Goal: Task Accomplishment & Management: Complete application form

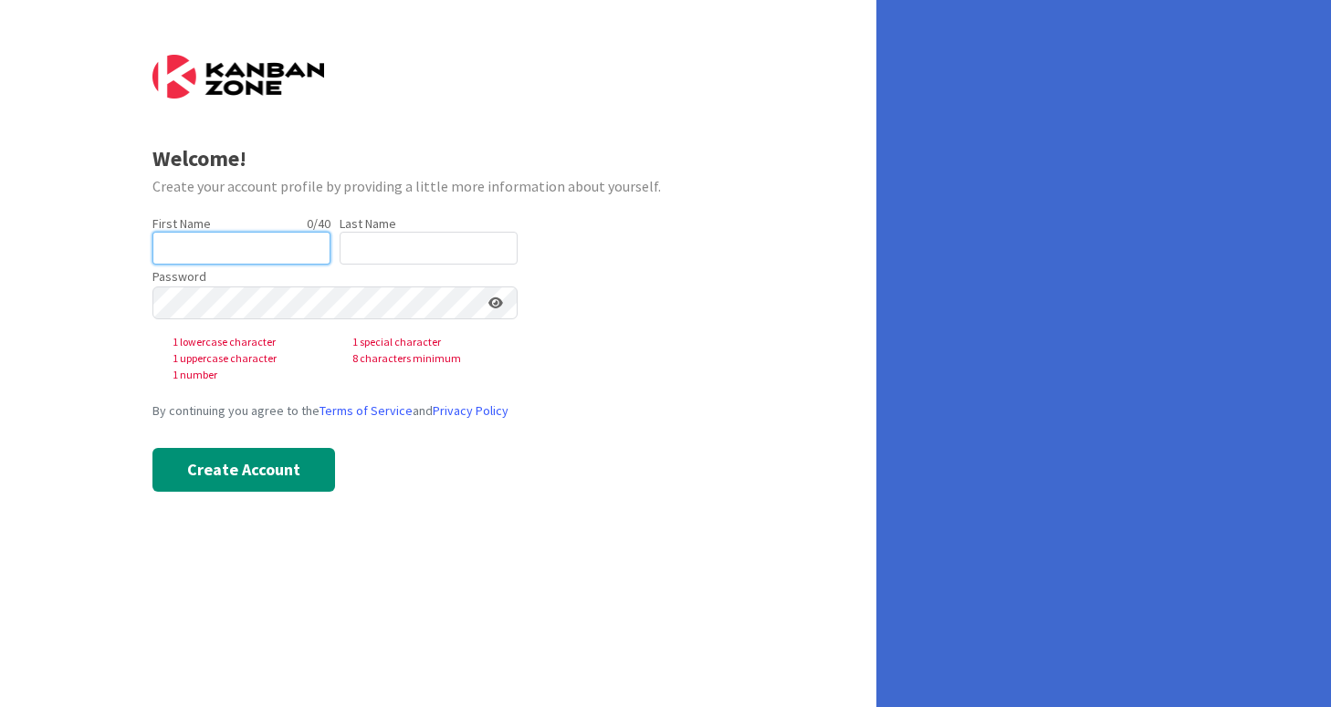
click at [251, 257] on input "text" at bounding box center [241, 248] width 178 height 33
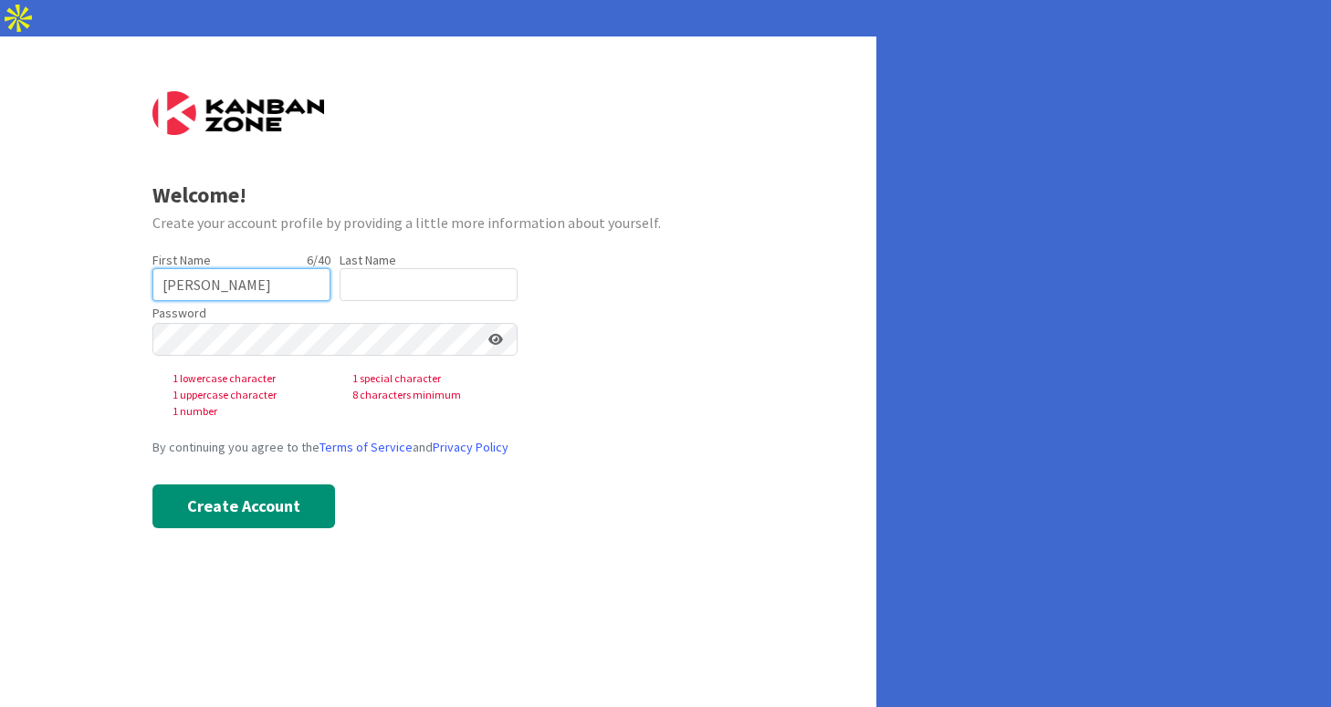
type input "[PERSON_NAME]"
click at [428, 268] on input "text" at bounding box center [429, 284] width 178 height 33
type input "[PERSON_NAME]"
click at [379, 320] on div "Password 1 lowercase character 1 special character 1 uppercase character 8 char…" at bounding box center [334, 360] width 365 height 119
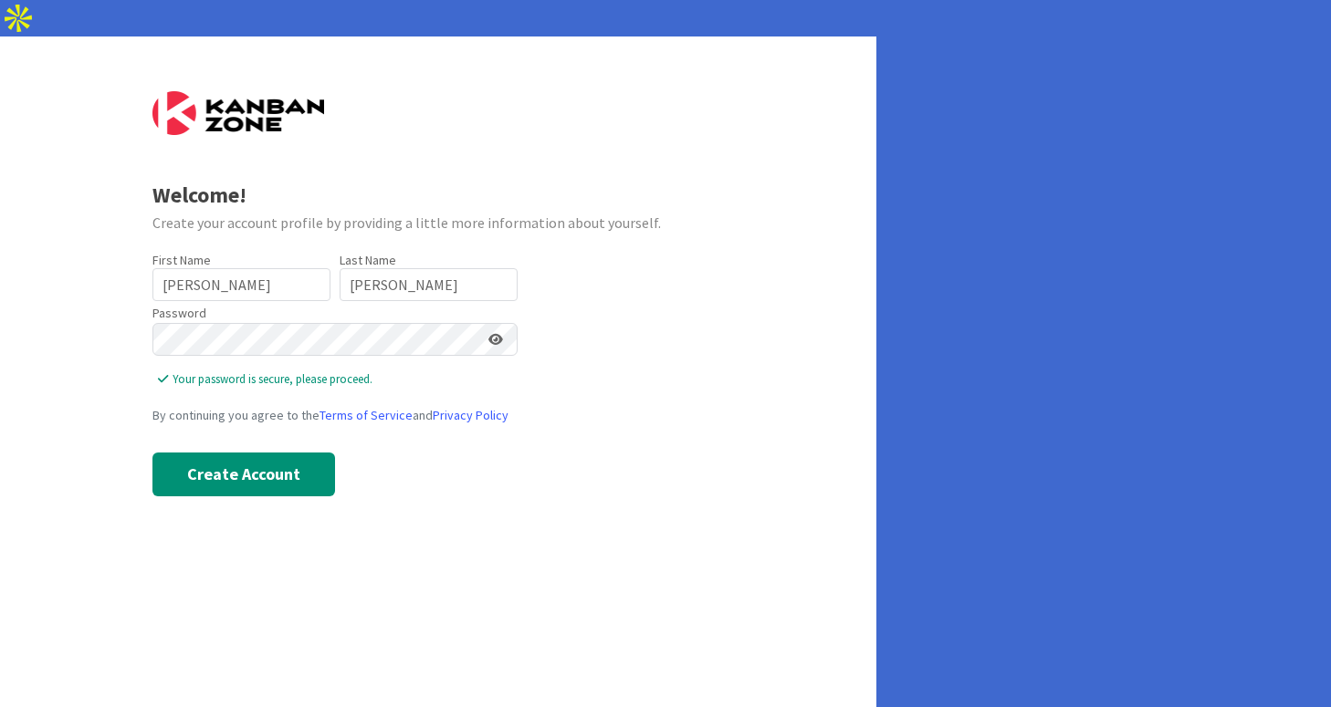
click at [497, 333] on icon at bounding box center [495, 339] width 15 height 13
click at [276, 453] on button "Create Account" at bounding box center [243, 475] width 183 height 44
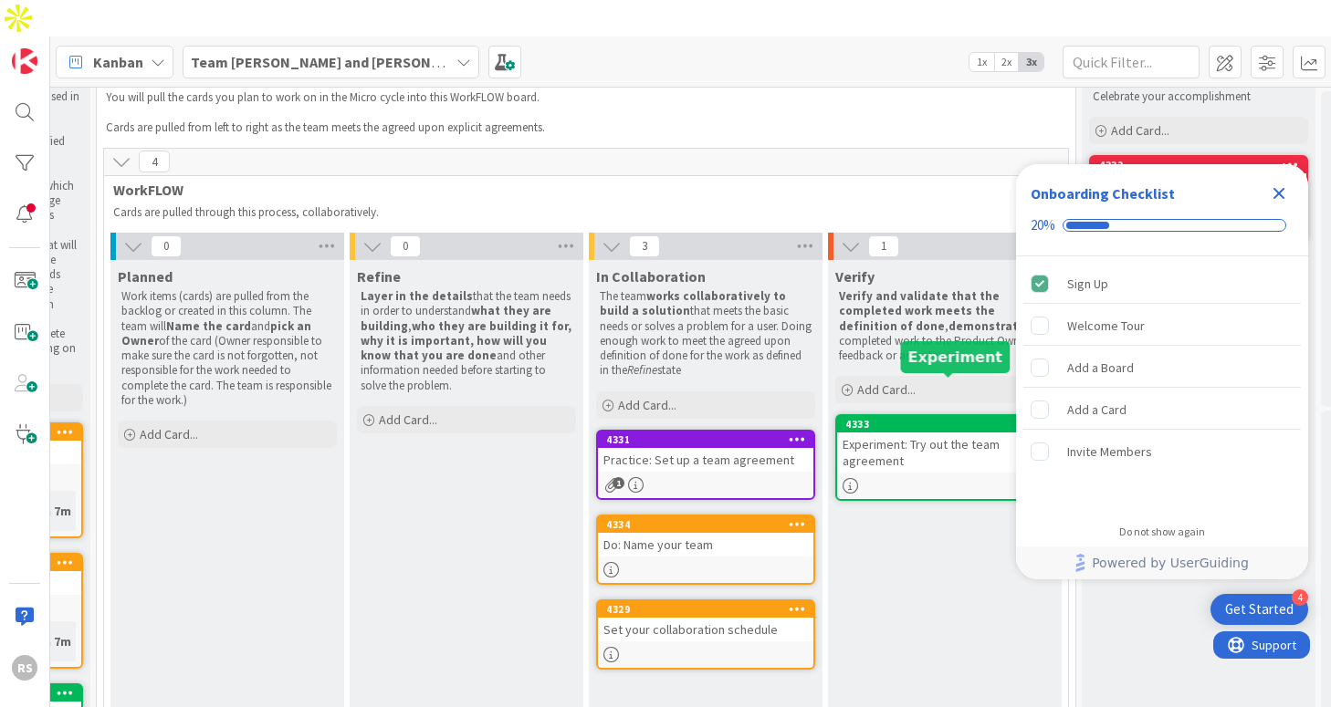
scroll to position [58, 439]
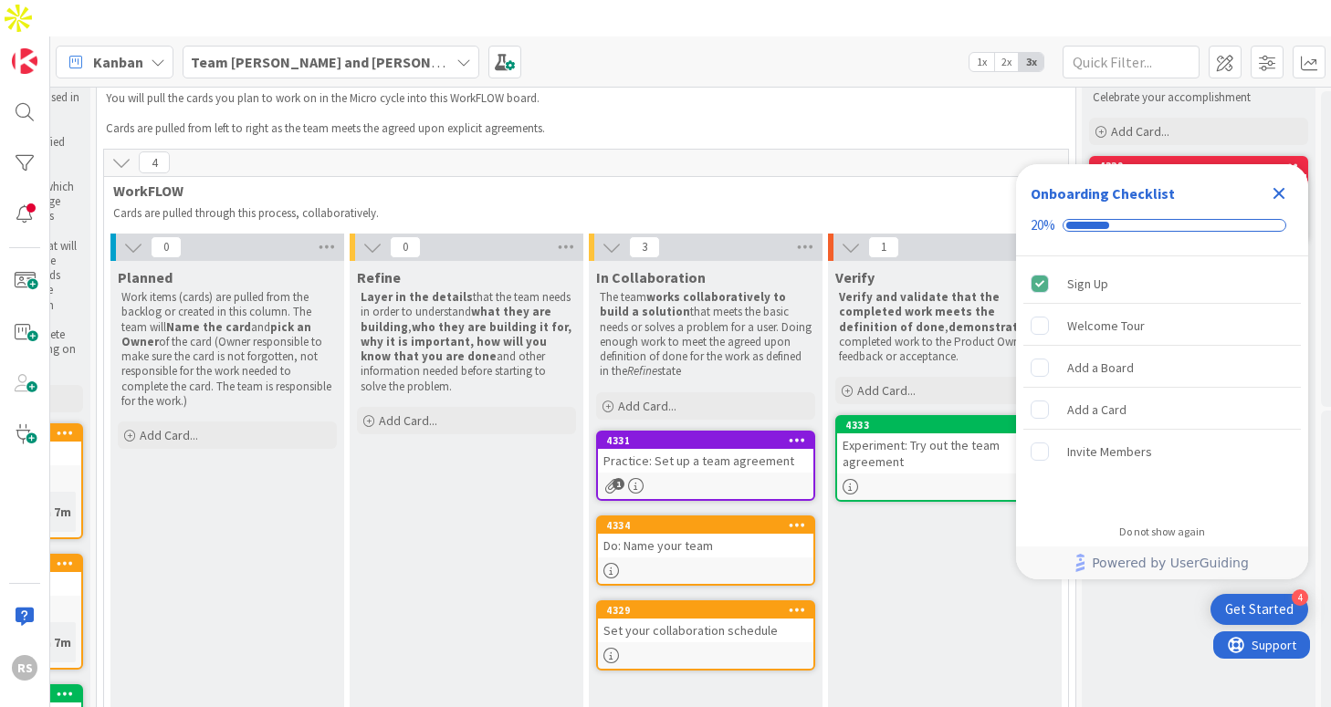
click at [1283, 192] on icon "Close Checklist" at bounding box center [1279, 194] width 22 height 22
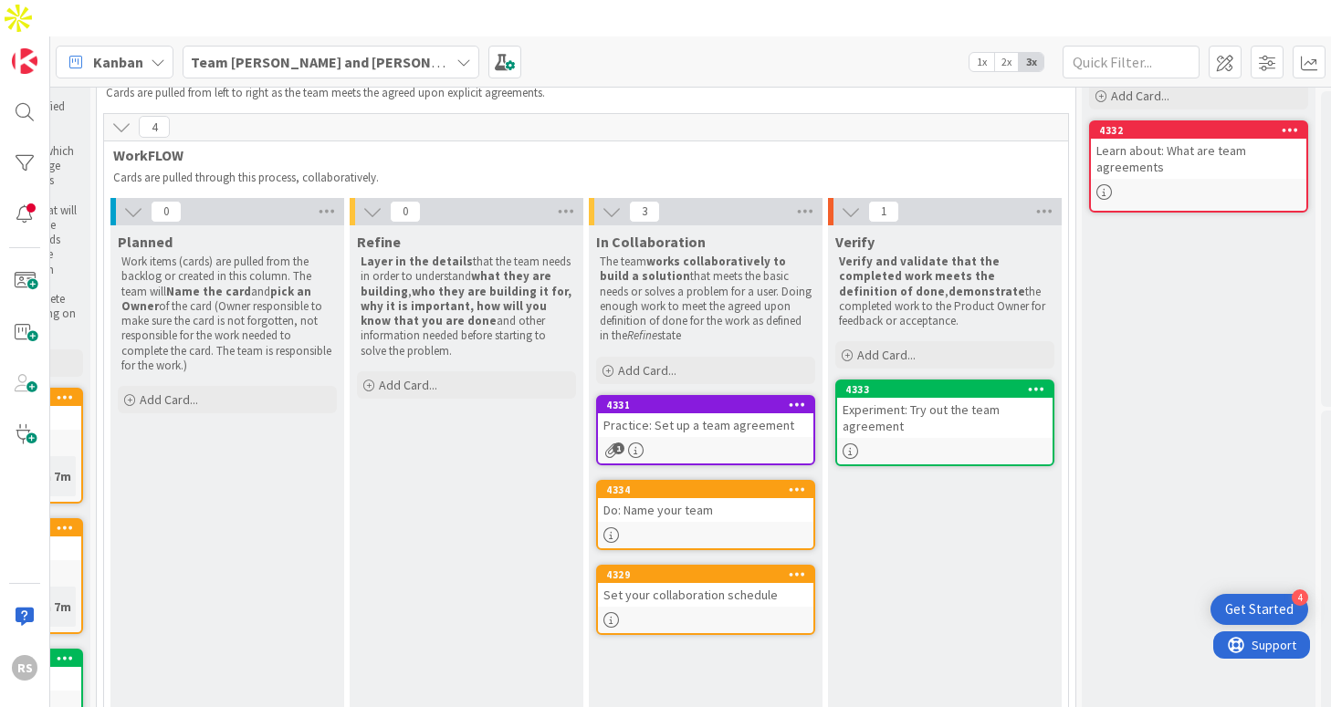
scroll to position [119, 439]
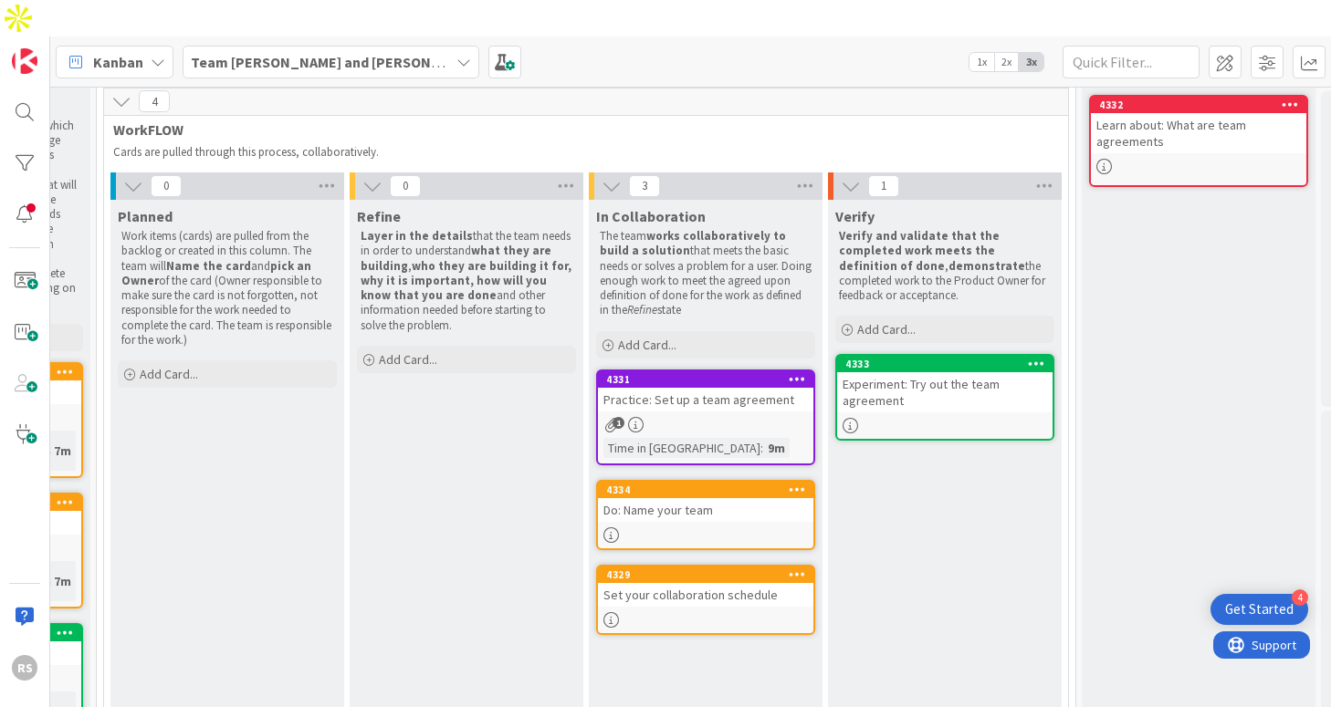
click at [728, 417] on div "1" at bounding box center [705, 425] width 215 height 16
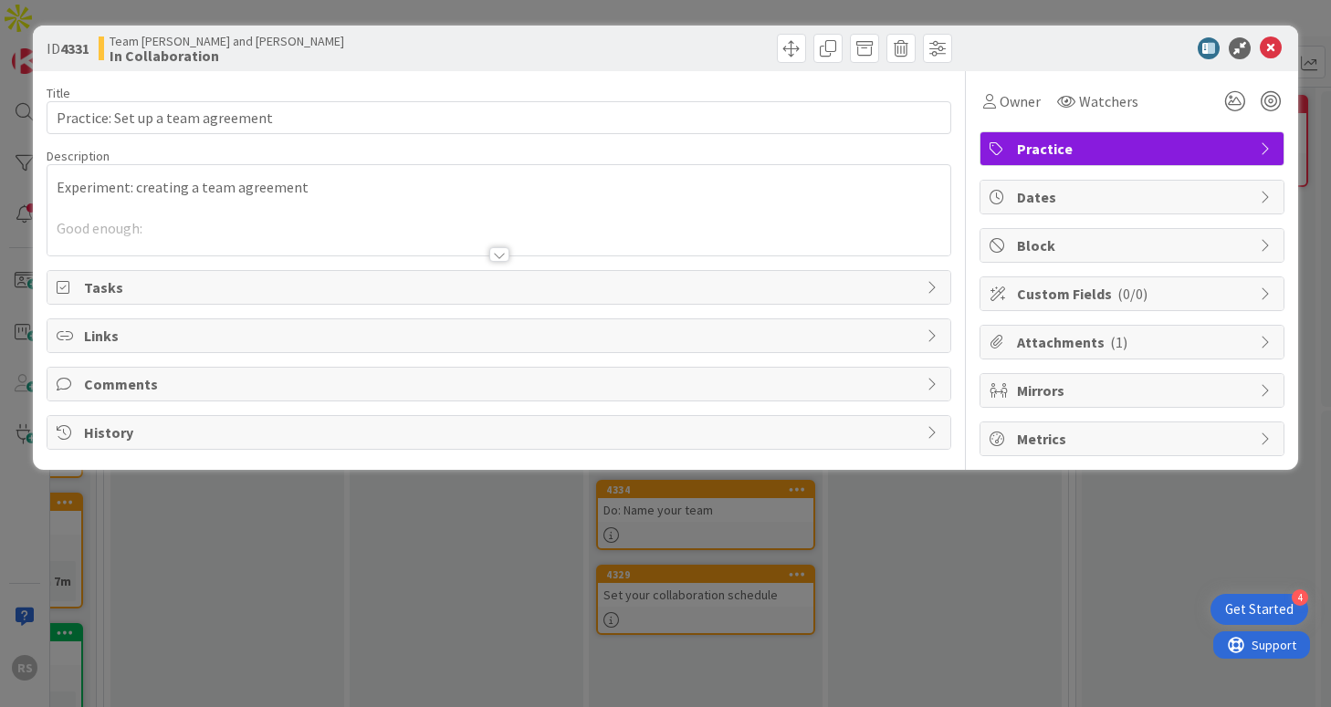
click at [216, 216] on div at bounding box center [498, 232] width 902 height 47
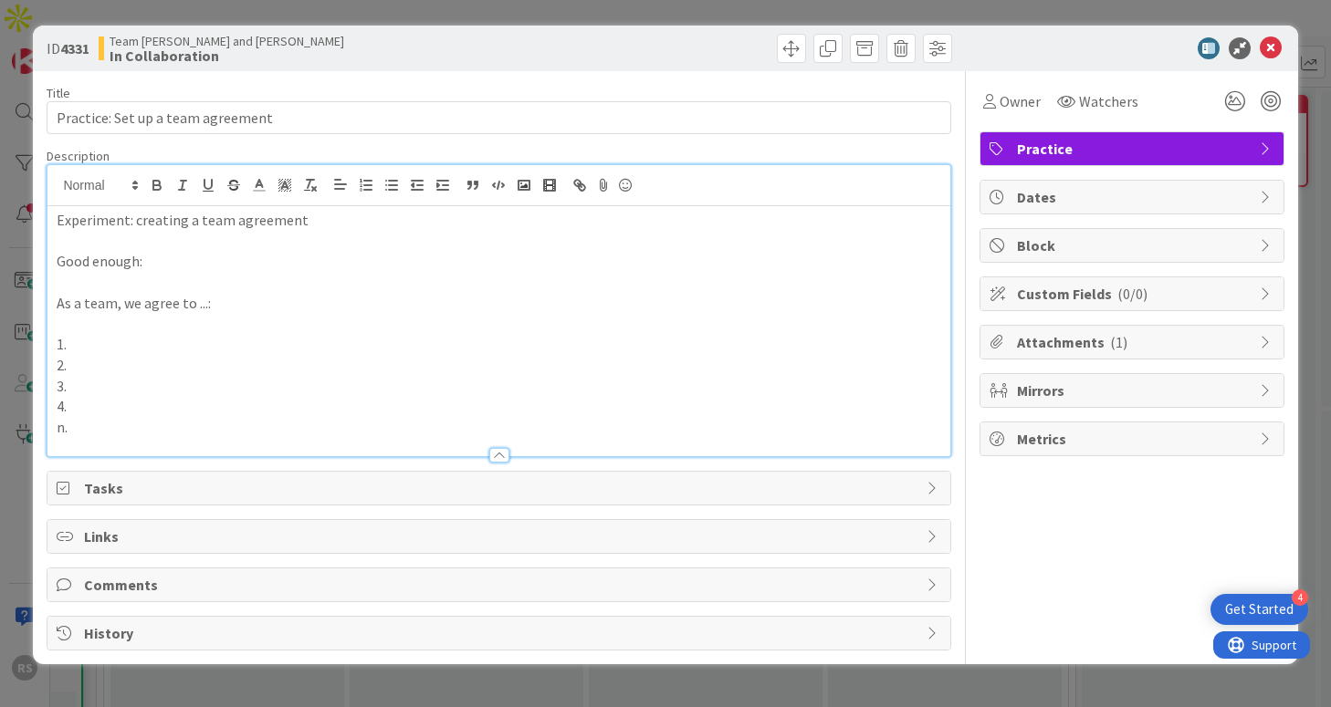
click at [223, 334] on p "1." at bounding box center [499, 344] width 884 height 21
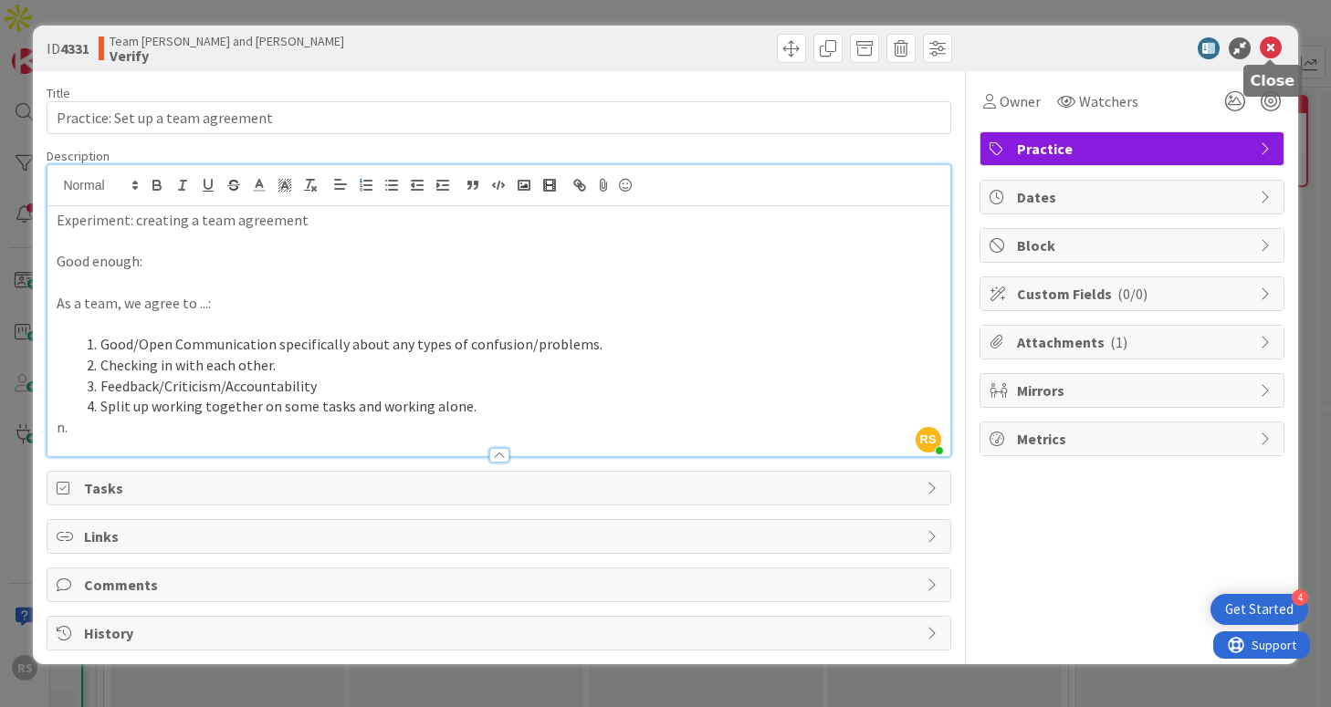
click at [1273, 49] on icon at bounding box center [1271, 48] width 22 height 22
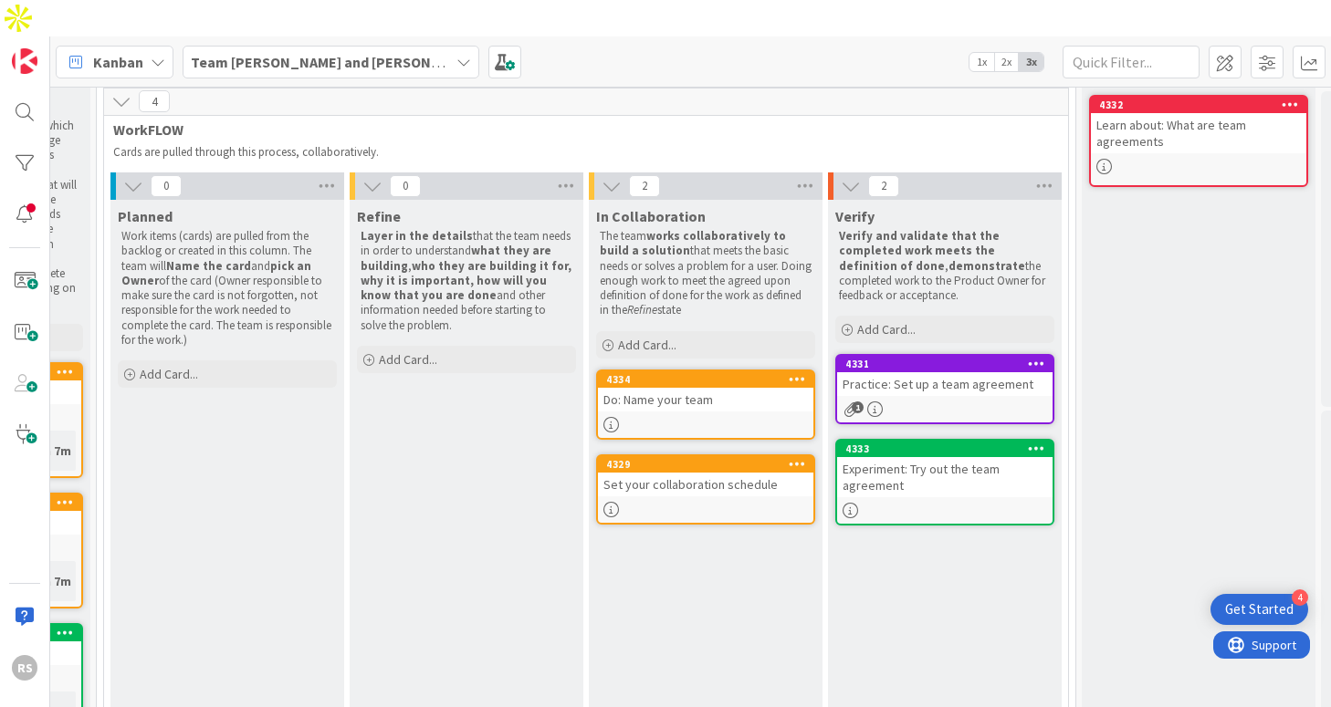
click at [954, 362] on link "4331 Practice: Set up a team agreement 1" at bounding box center [944, 389] width 219 height 70
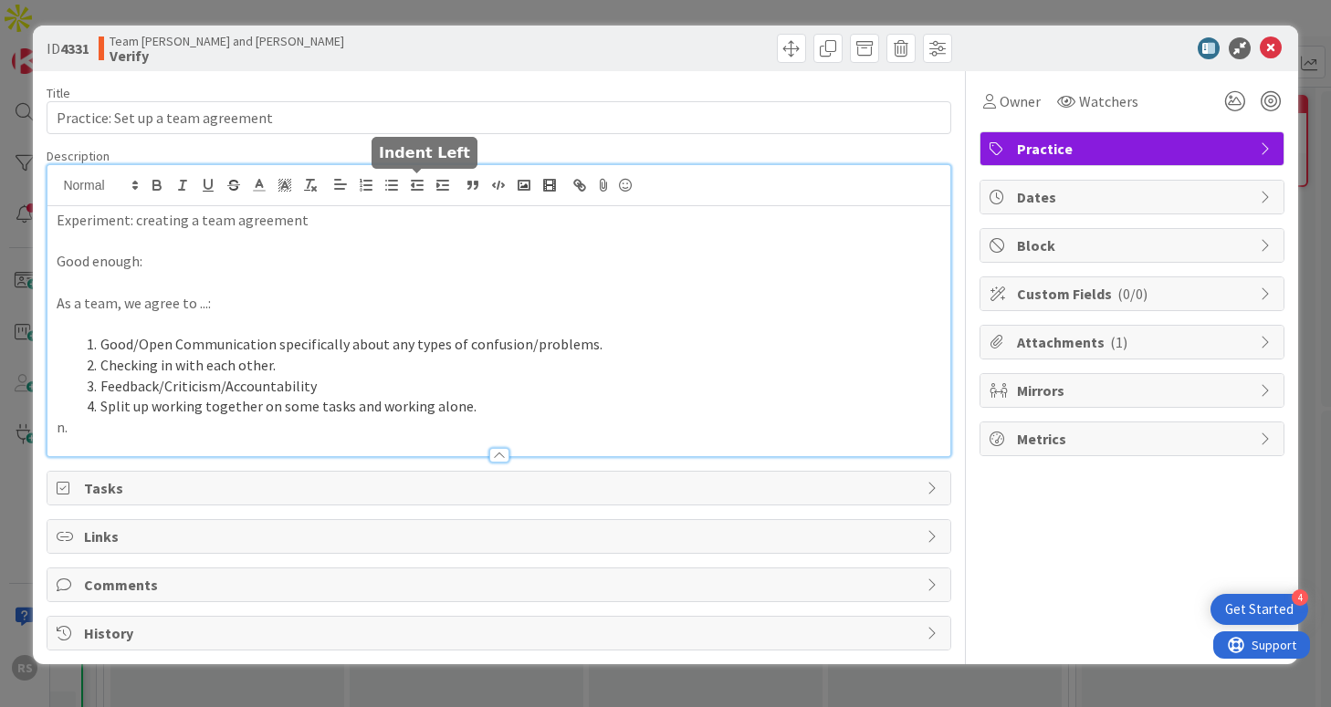
click at [418, 184] on div "Experiment: creating a team agreement Good enough: As a team, we agree to ...: …" at bounding box center [498, 310] width 902 height 291
click at [1273, 48] on icon at bounding box center [1271, 48] width 22 height 22
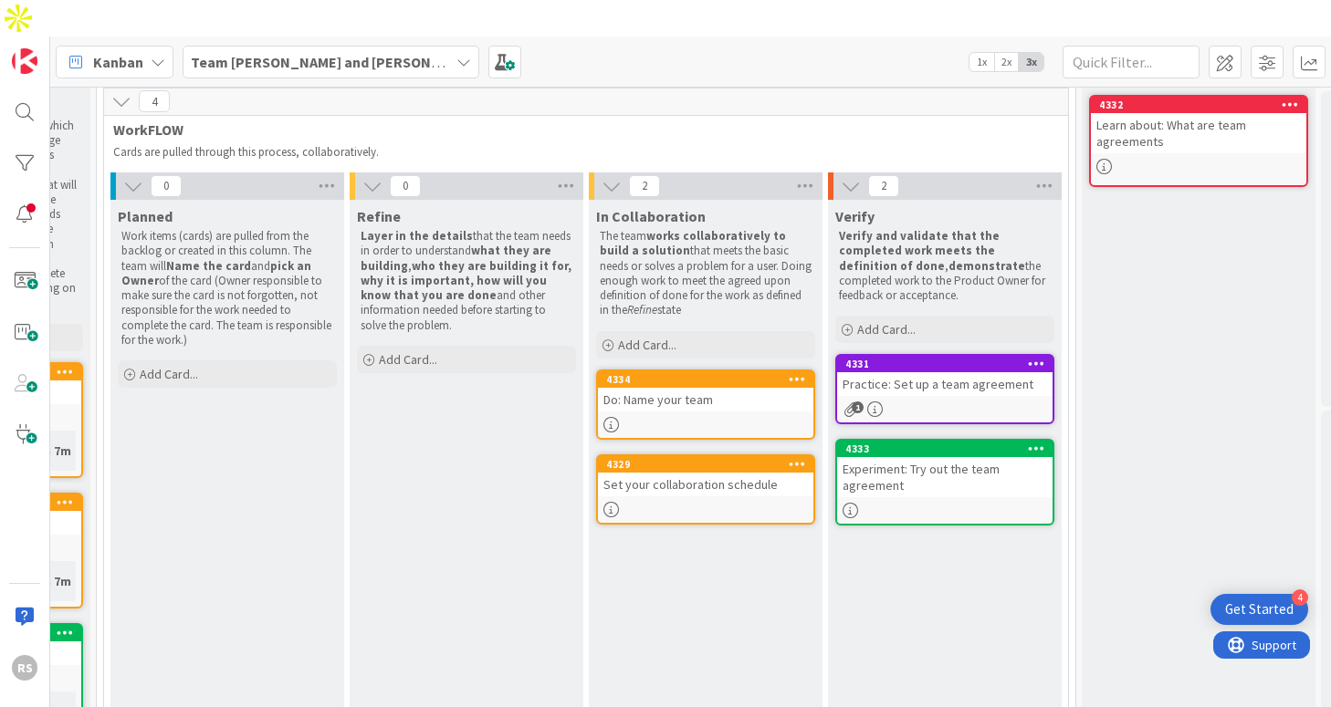
click at [708, 388] on div "Do: Name your team" at bounding box center [705, 400] width 215 height 24
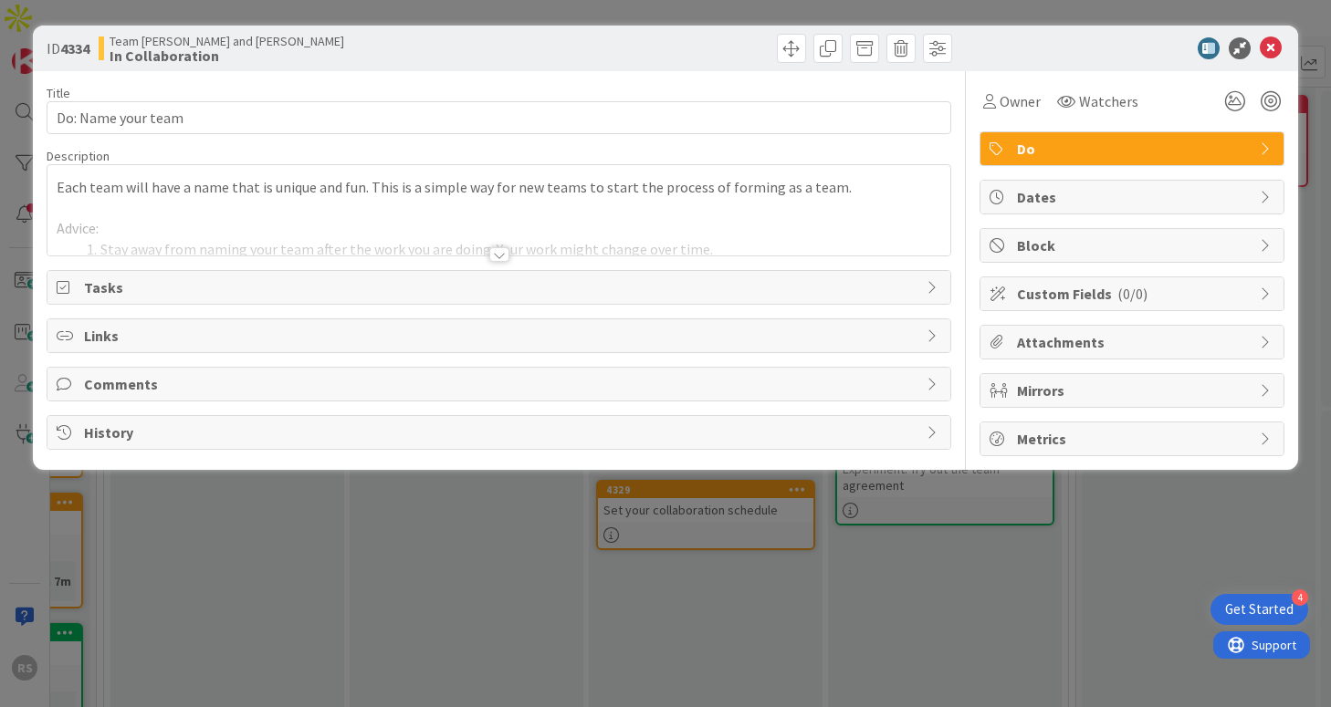
click at [335, 238] on div at bounding box center [498, 232] width 902 height 47
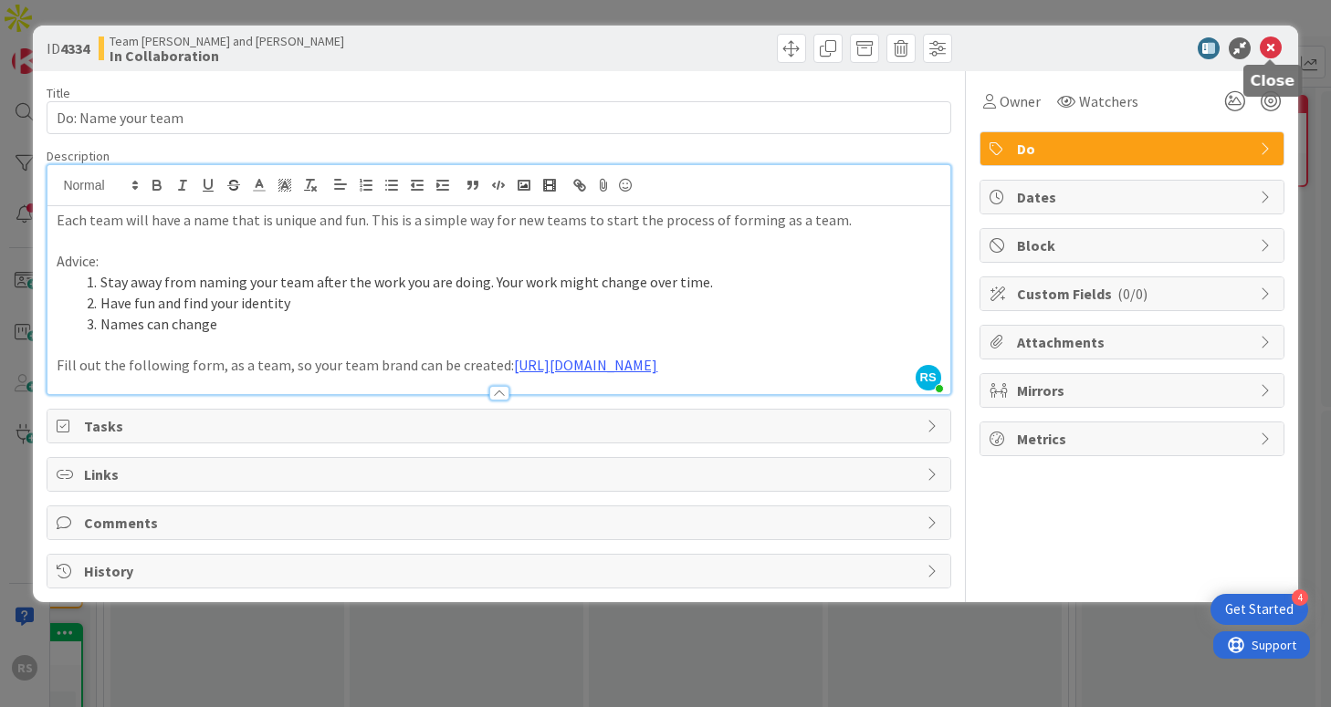
click at [1275, 48] on icon at bounding box center [1271, 48] width 22 height 22
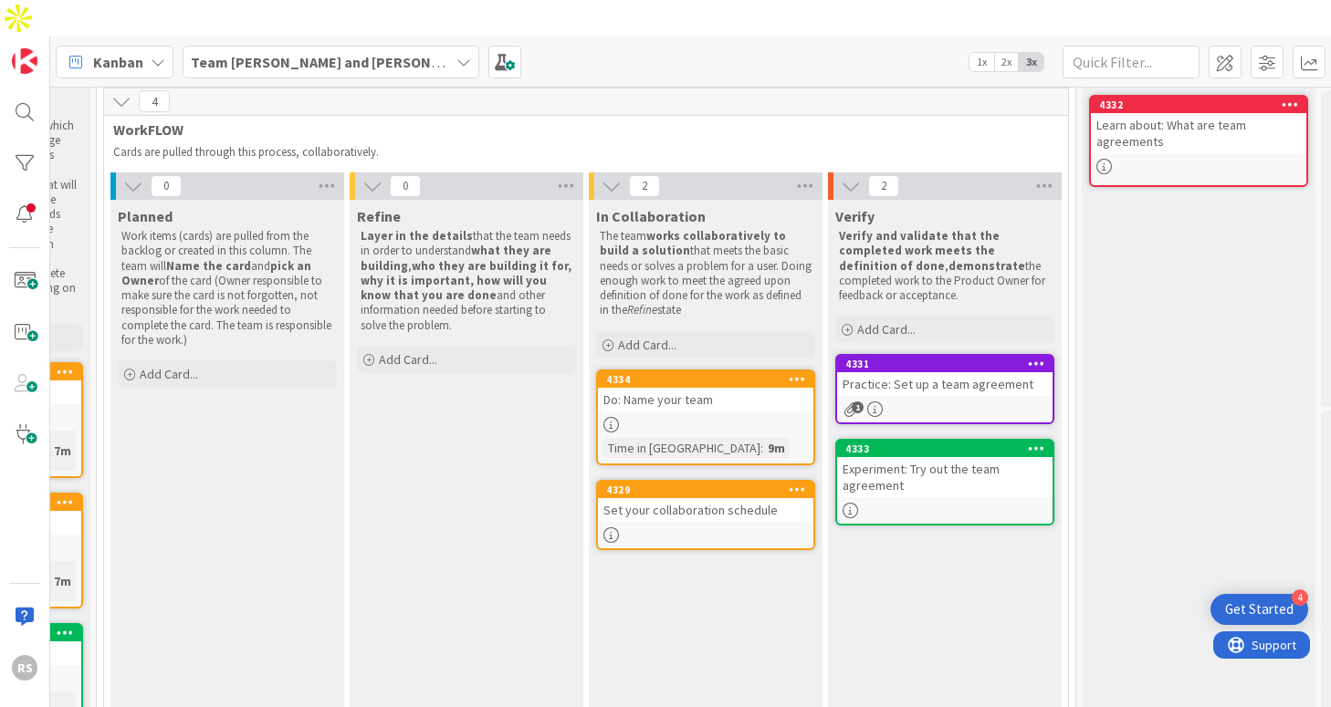
click at [719, 417] on div at bounding box center [705, 425] width 215 height 16
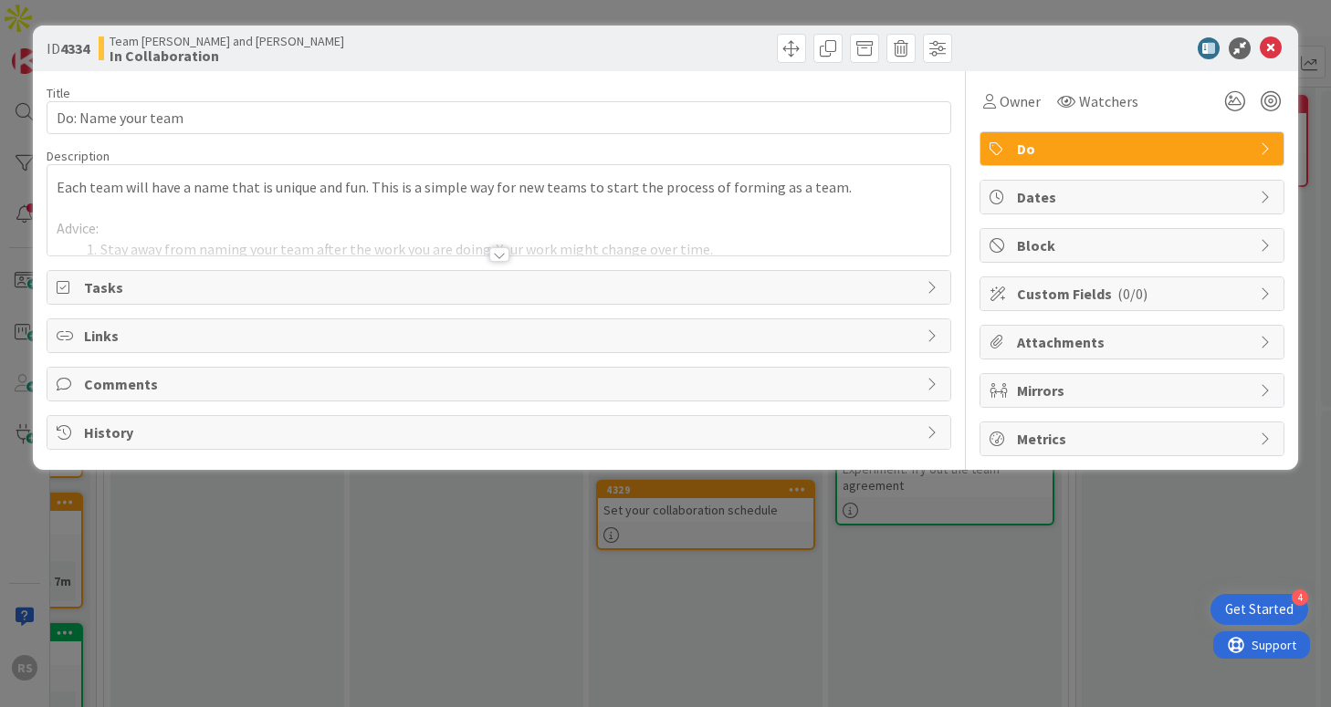
click at [645, 213] on div at bounding box center [498, 232] width 902 height 47
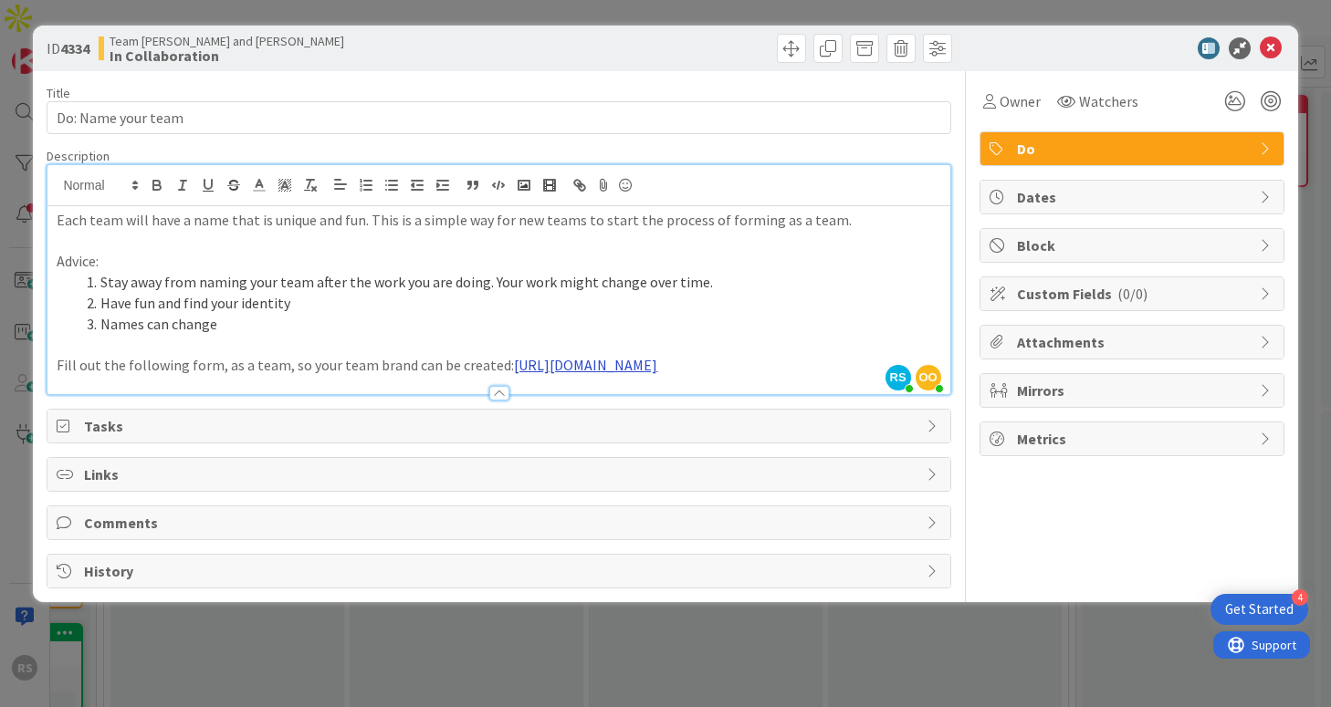
click at [514, 374] on link "[URL][DOMAIN_NAME]" at bounding box center [585, 365] width 143 height 18
click at [390, 418] on link "[URL][DOMAIN_NAME]" at bounding box center [396, 422] width 125 height 24
click at [490, 270] on p "Advice:" at bounding box center [499, 261] width 884 height 21
click at [259, 437] on span "Tasks" at bounding box center [500, 426] width 833 height 22
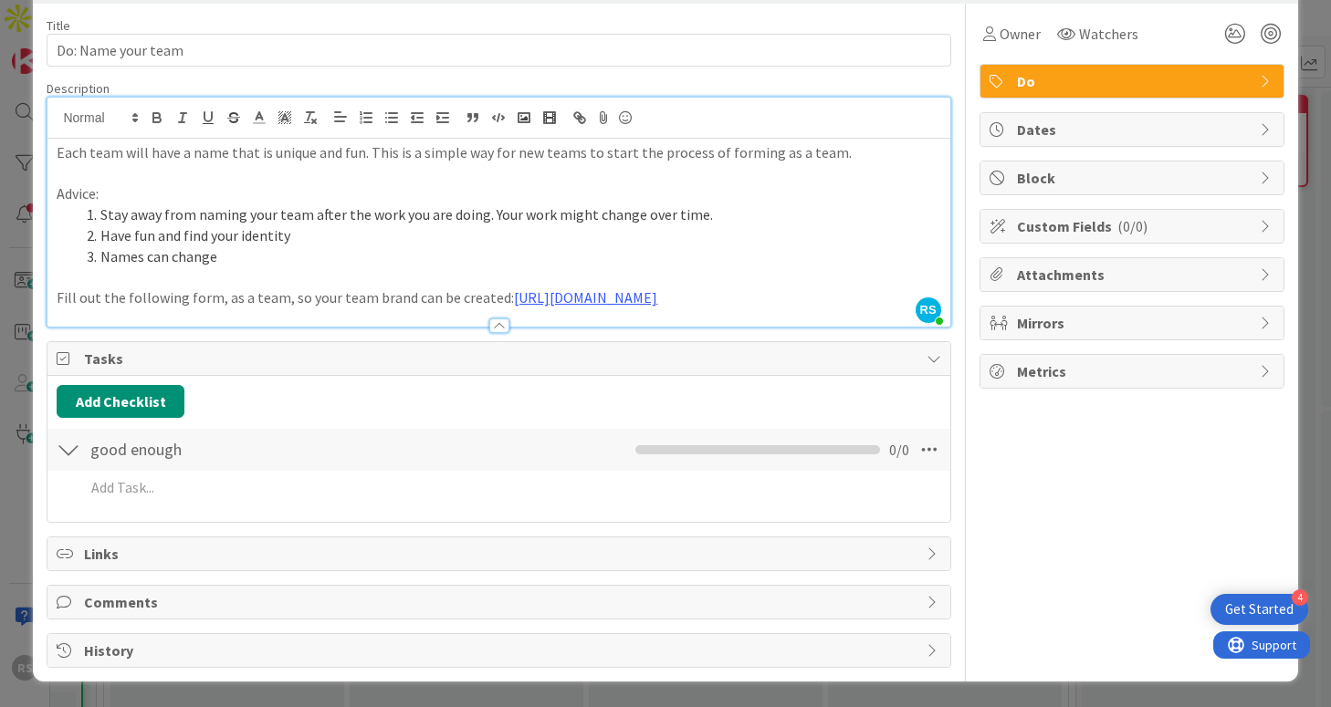
scroll to position [88, 0]
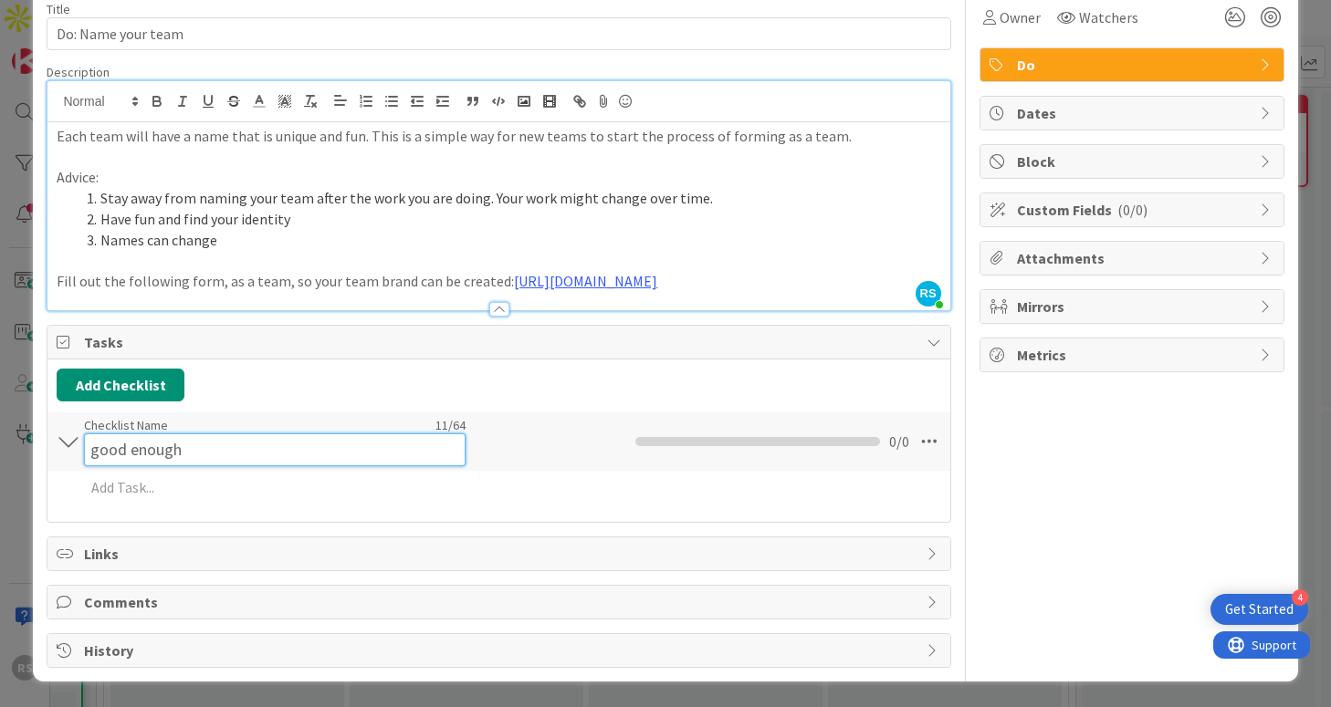
click at [209, 450] on input "good enough" at bounding box center [275, 450] width 382 height 33
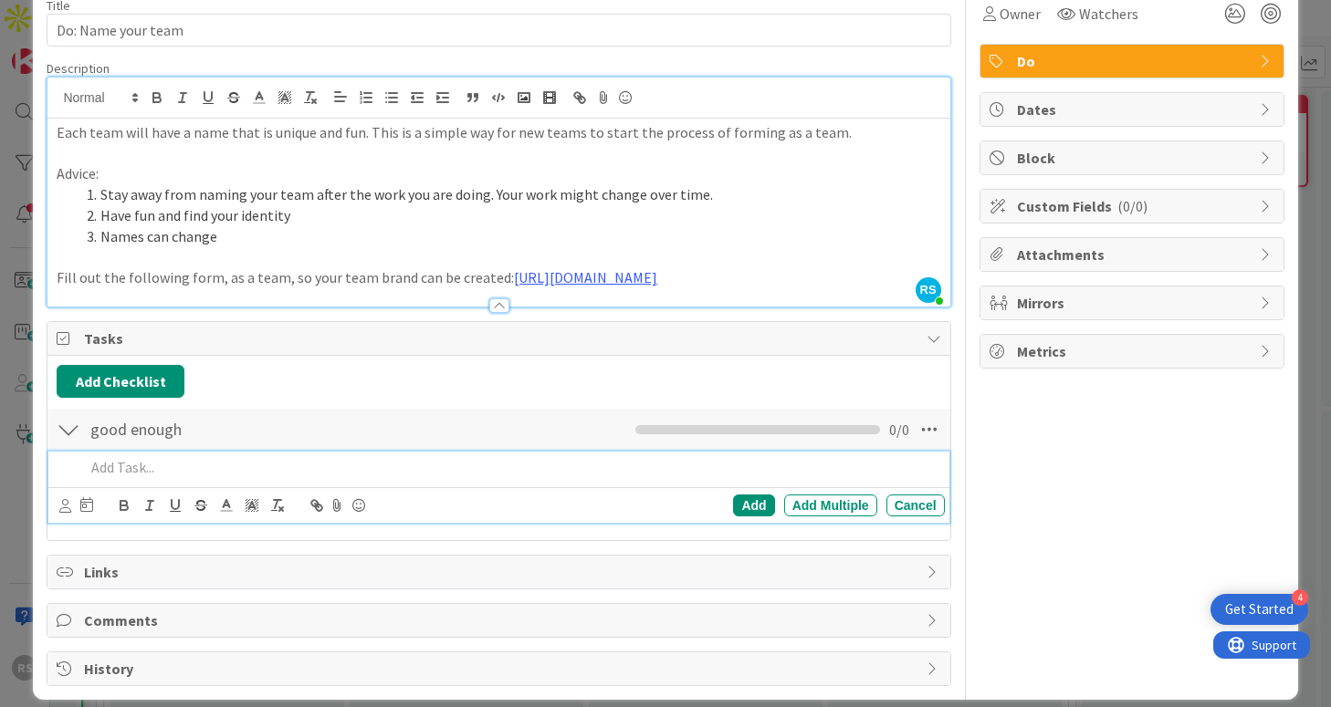
click at [513, 478] on p at bounding box center [511, 467] width 852 height 21
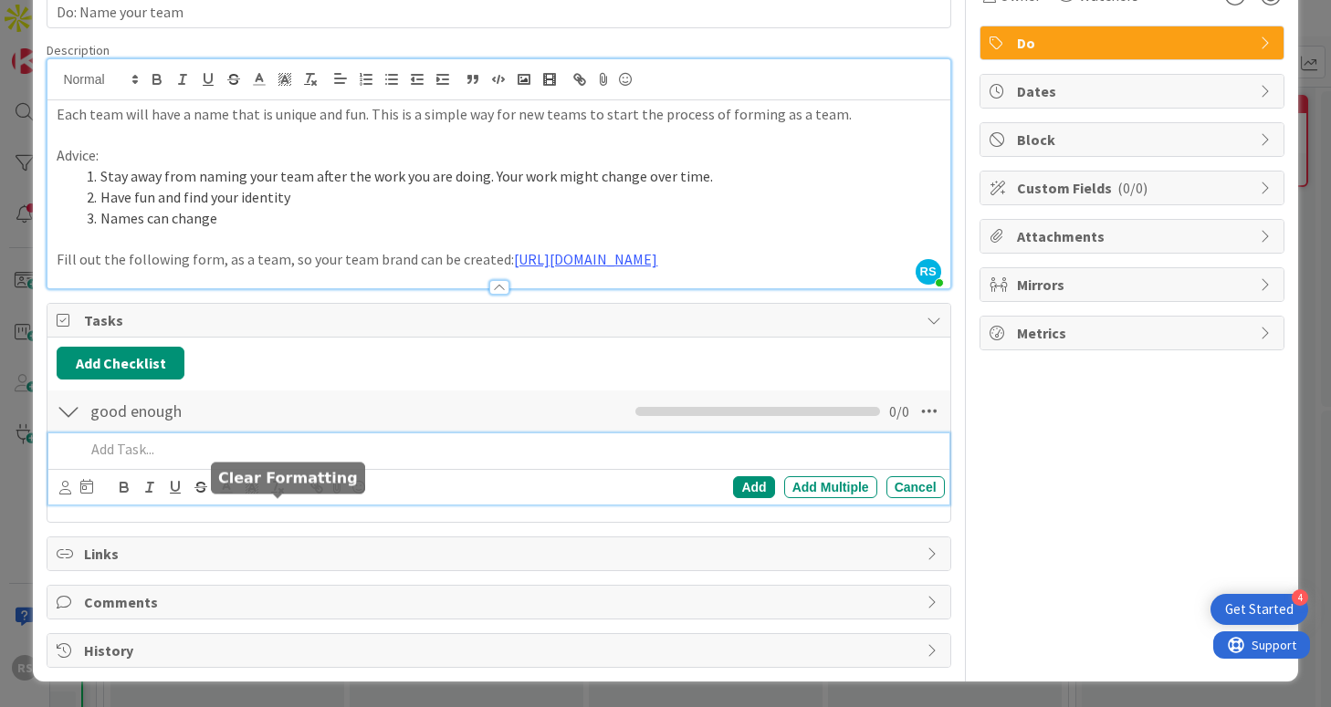
scroll to position [127, 0]
click at [203, 601] on span "Comments" at bounding box center [500, 603] width 833 height 22
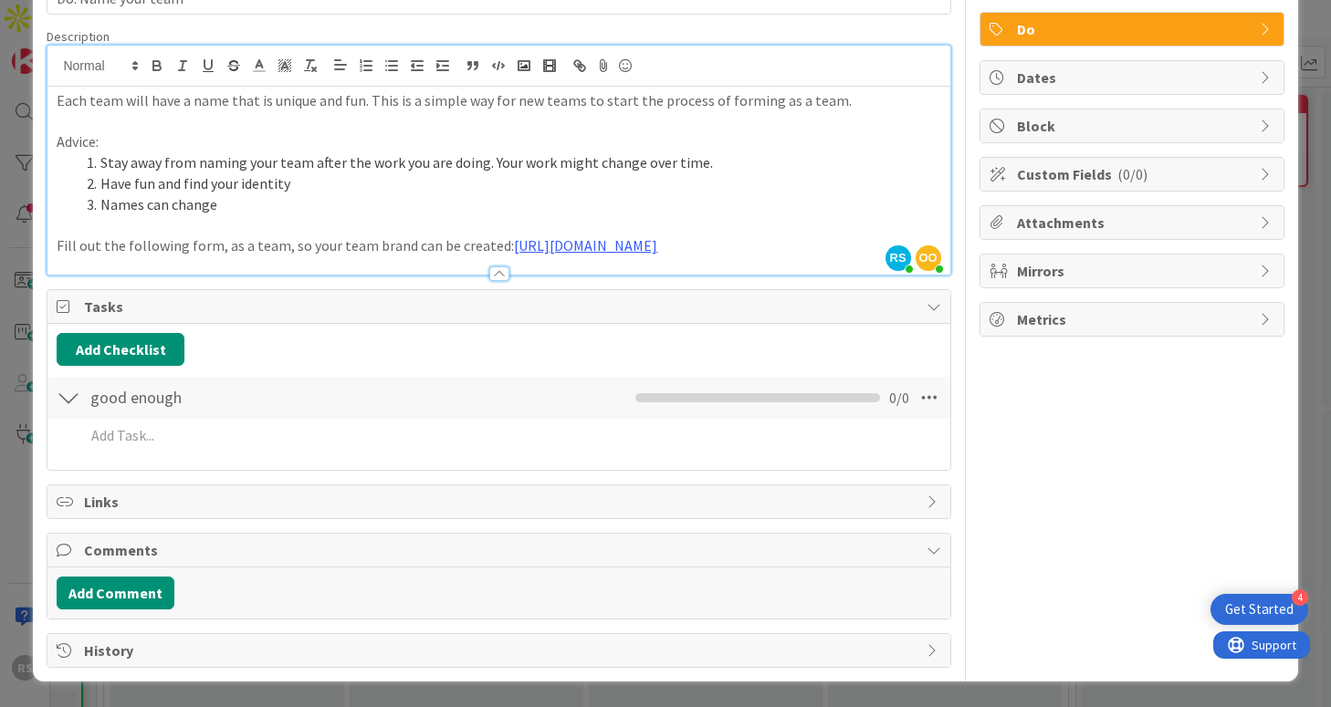
scroll to position [140, 0]
drag, startPoint x: 125, startPoint y: 594, endPoint x: 252, endPoint y: 566, distance: 130.0
click at [125, 594] on button "Add Comment" at bounding box center [116, 593] width 118 height 33
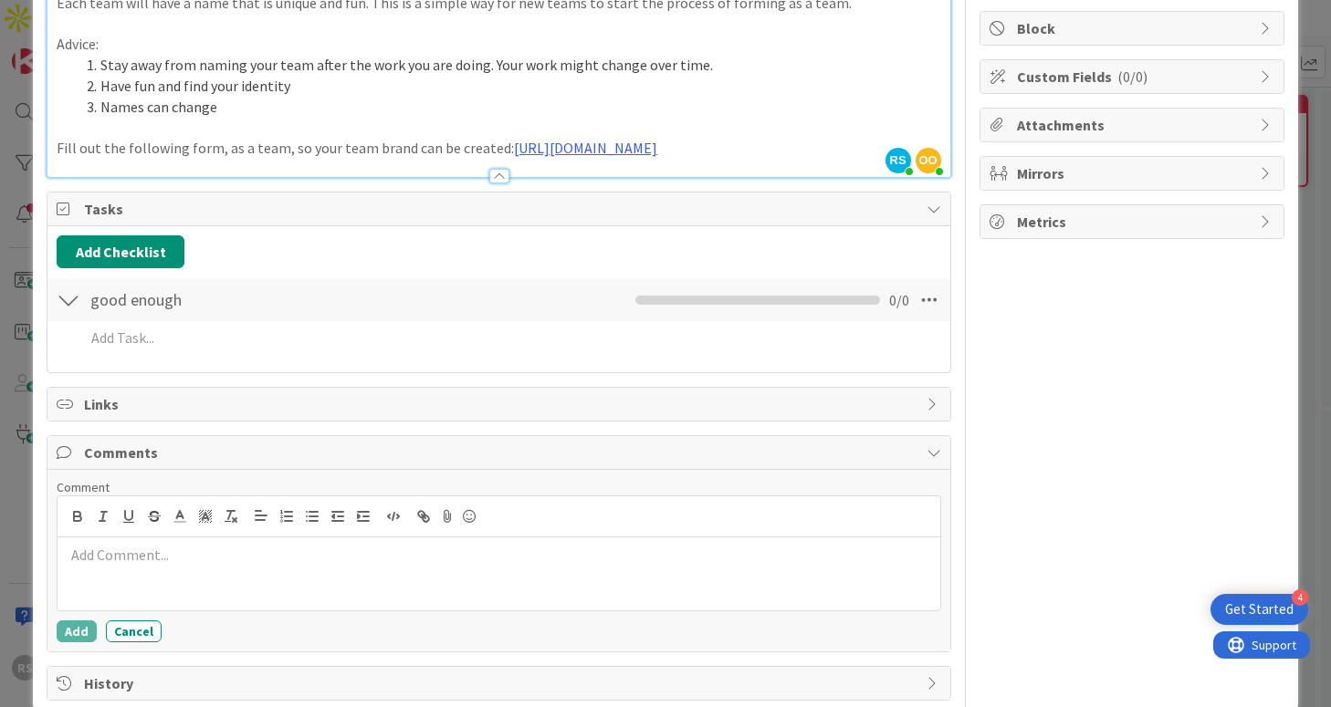
scroll to position [270, 0]
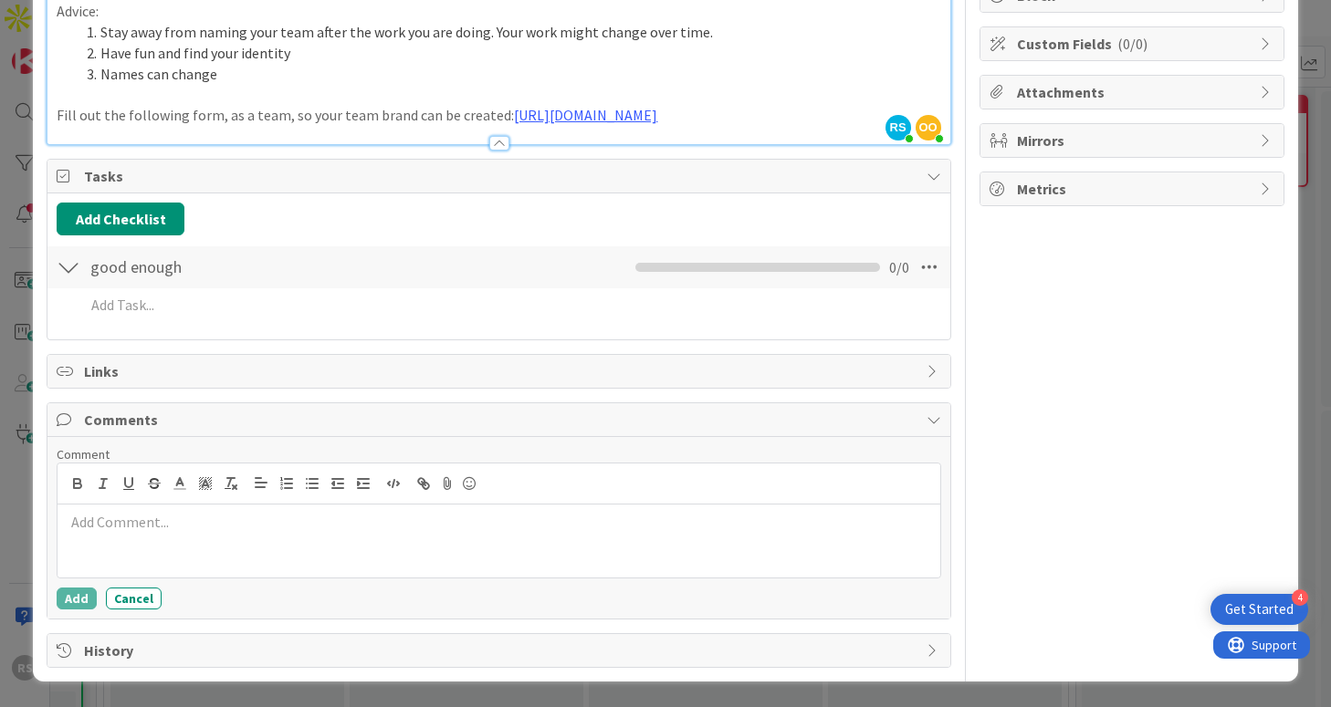
click at [279, 531] on p at bounding box center [498, 522] width 867 height 21
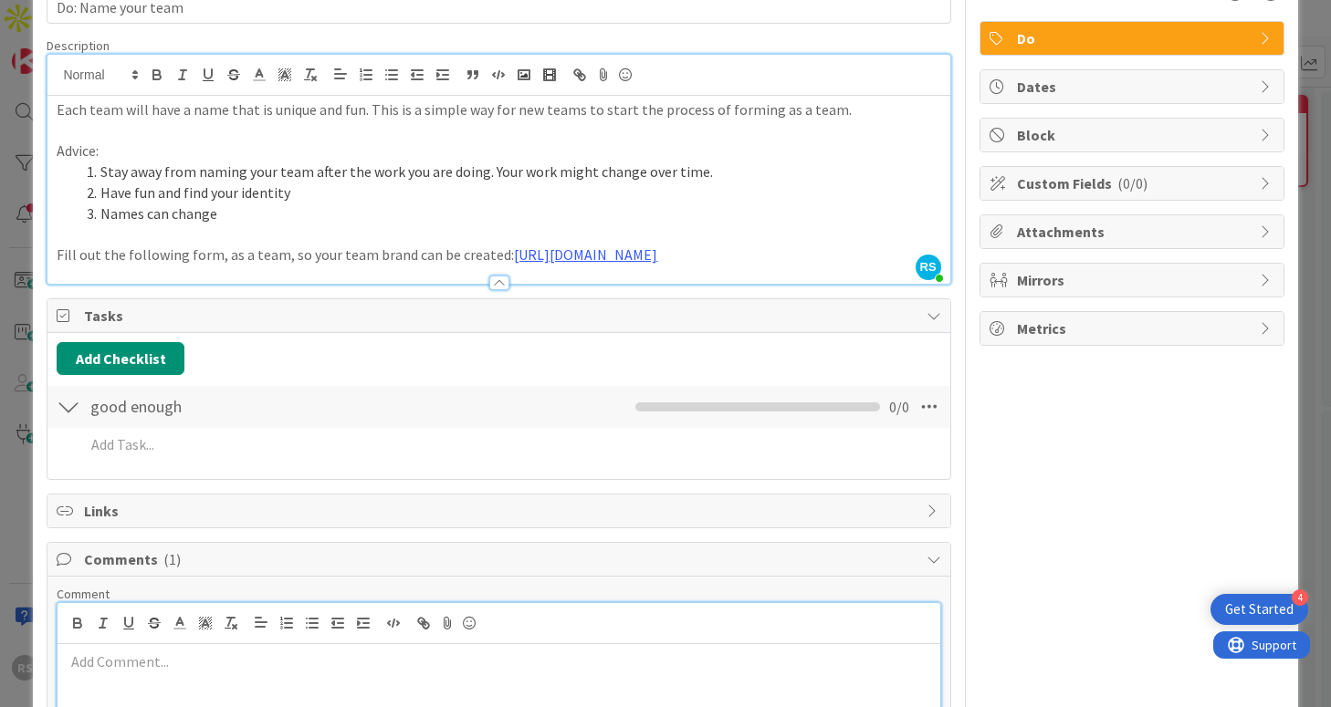
scroll to position [0, 0]
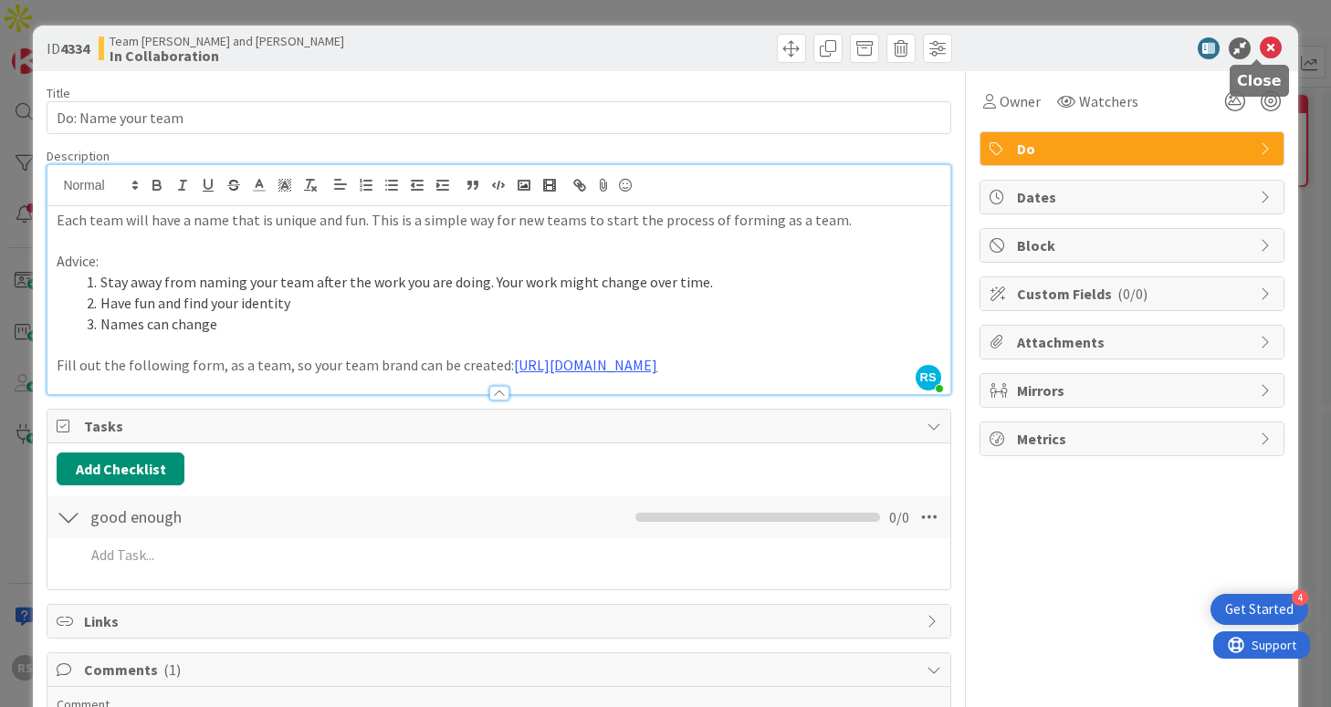
click at [1260, 44] on icon at bounding box center [1271, 48] width 22 height 22
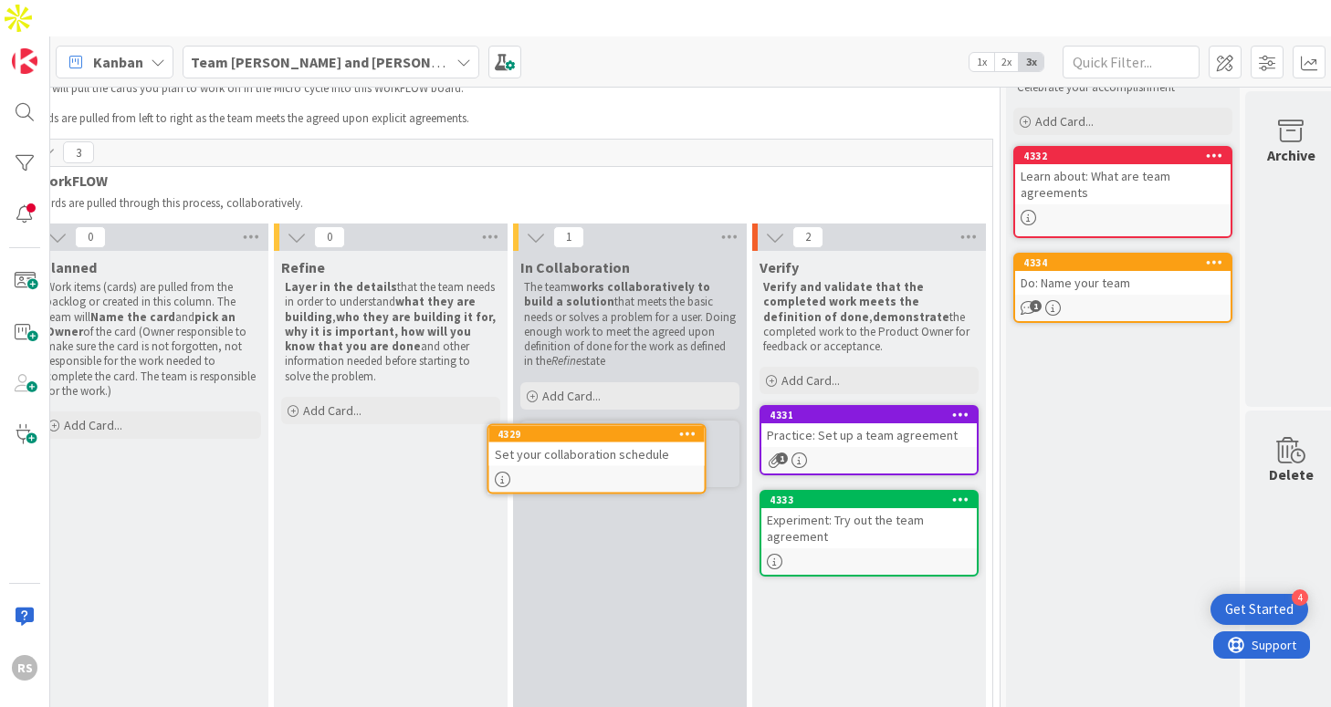
scroll to position [77, 515]
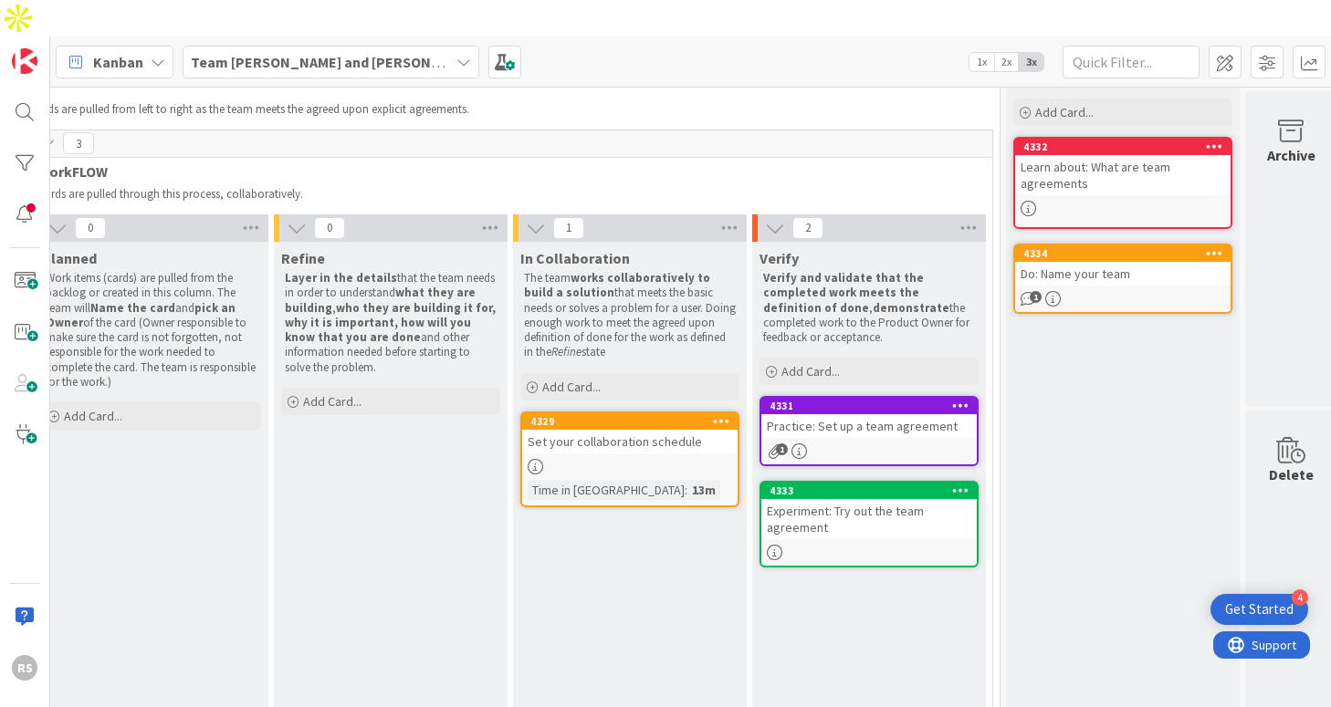
click at [676, 459] on div at bounding box center [629, 467] width 215 height 16
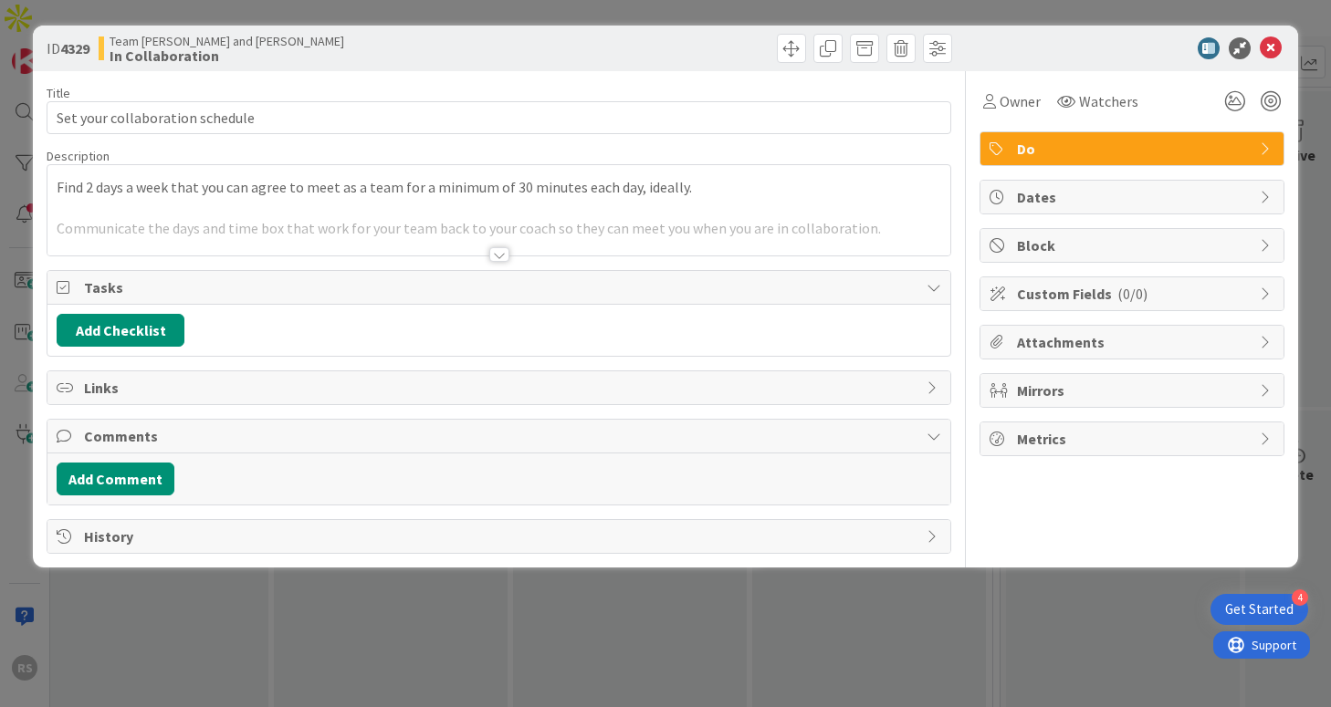
click at [433, 225] on div at bounding box center [498, 232] width 902 height 47
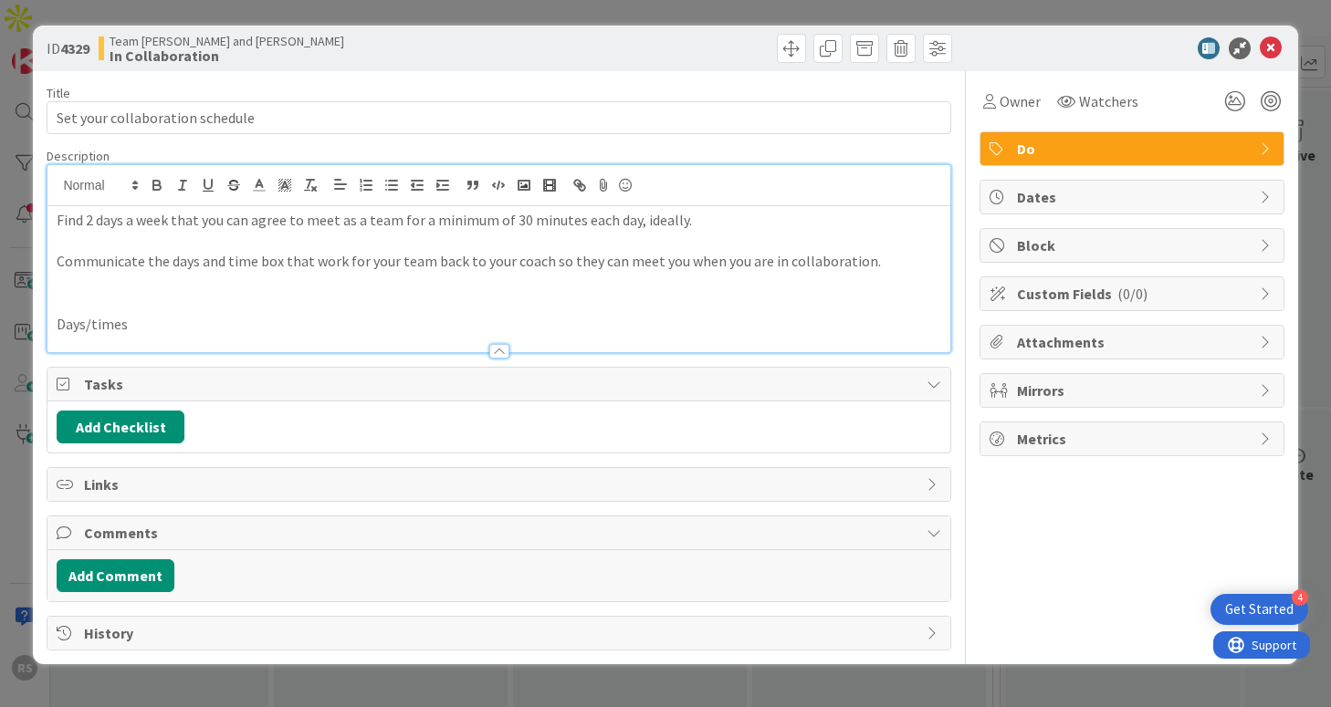
click at [275, 334] on div at bounding box center [498, 342] width 902 height 19
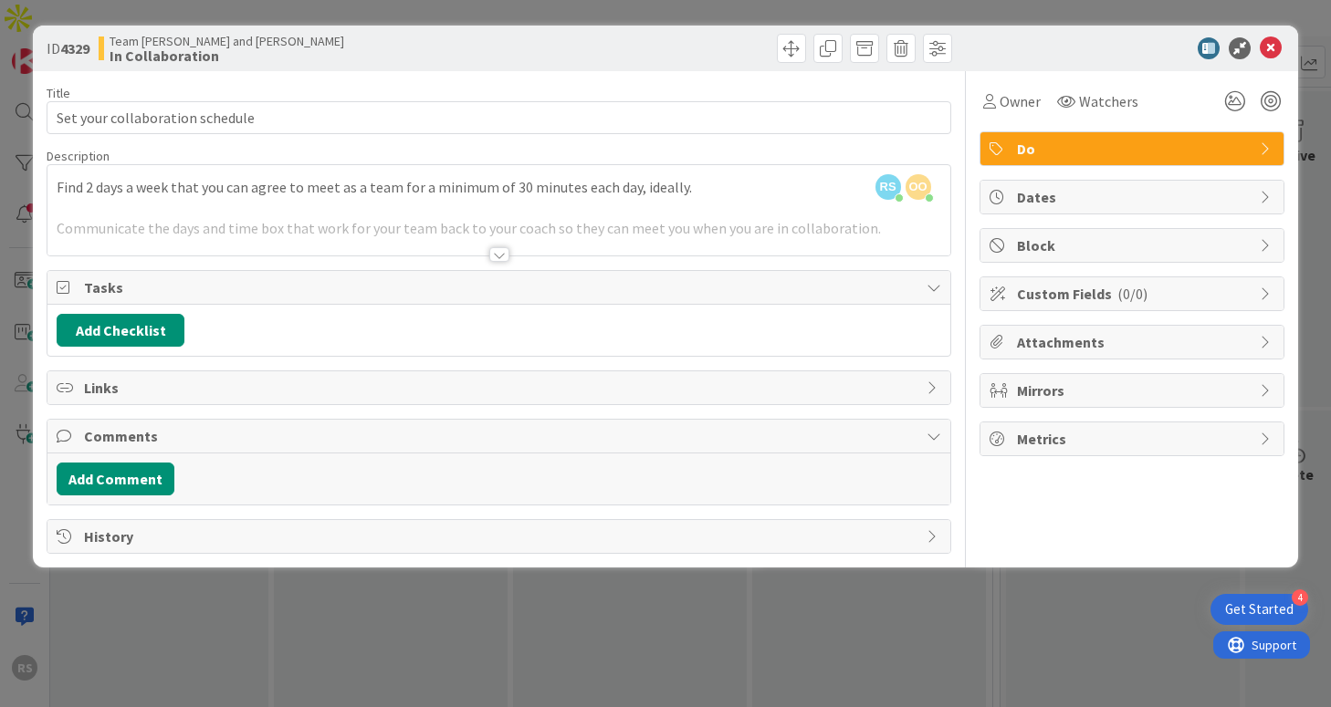
click at [261, 250] on div at bounding box center [498, 232] width 902 height 47
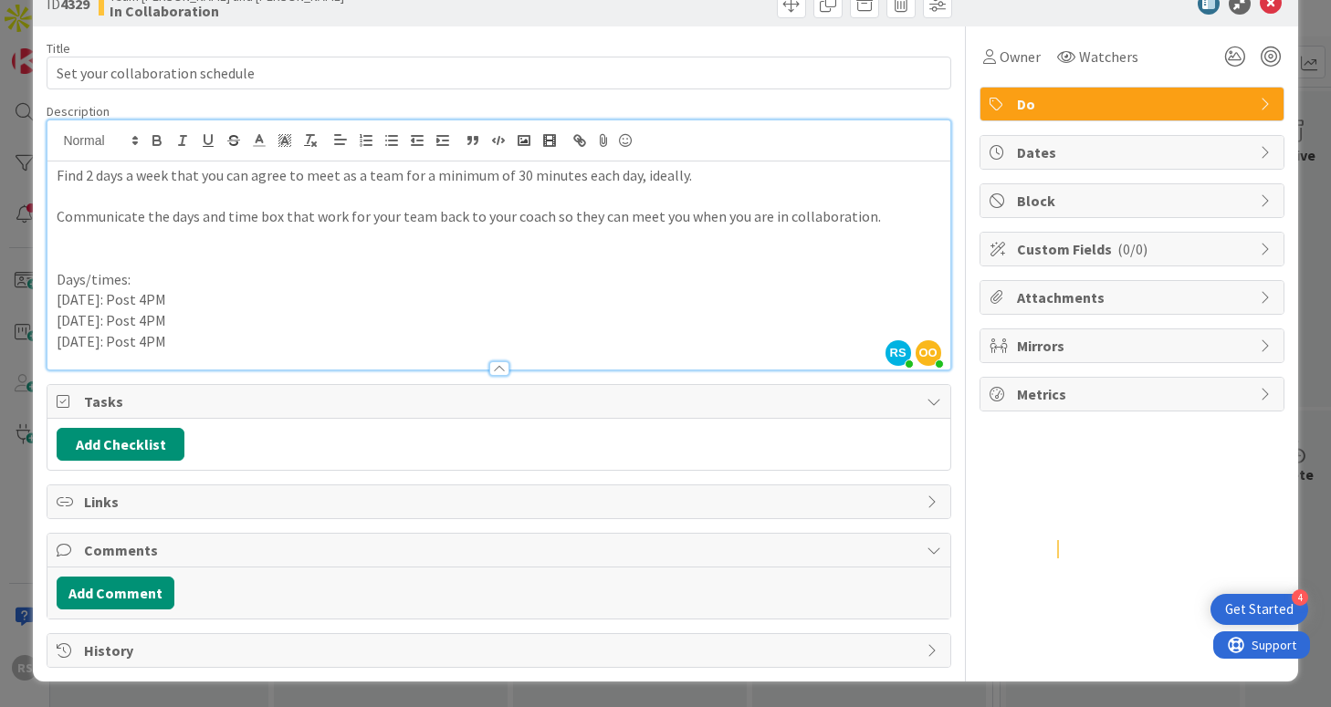
scroll to position [45, 0]
click at [91, 589] on button "Add Comment" at bounding box center [116, 593] width 118 height 33
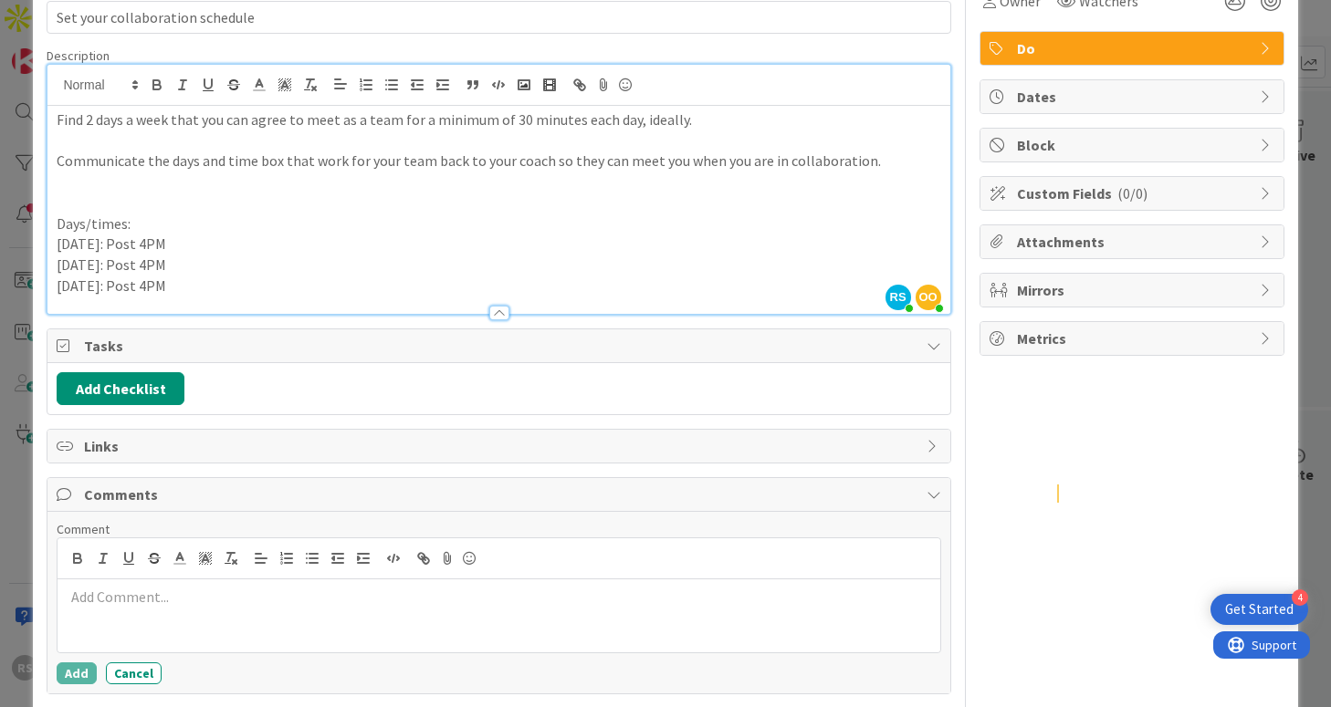
scroll to position [175, 0]
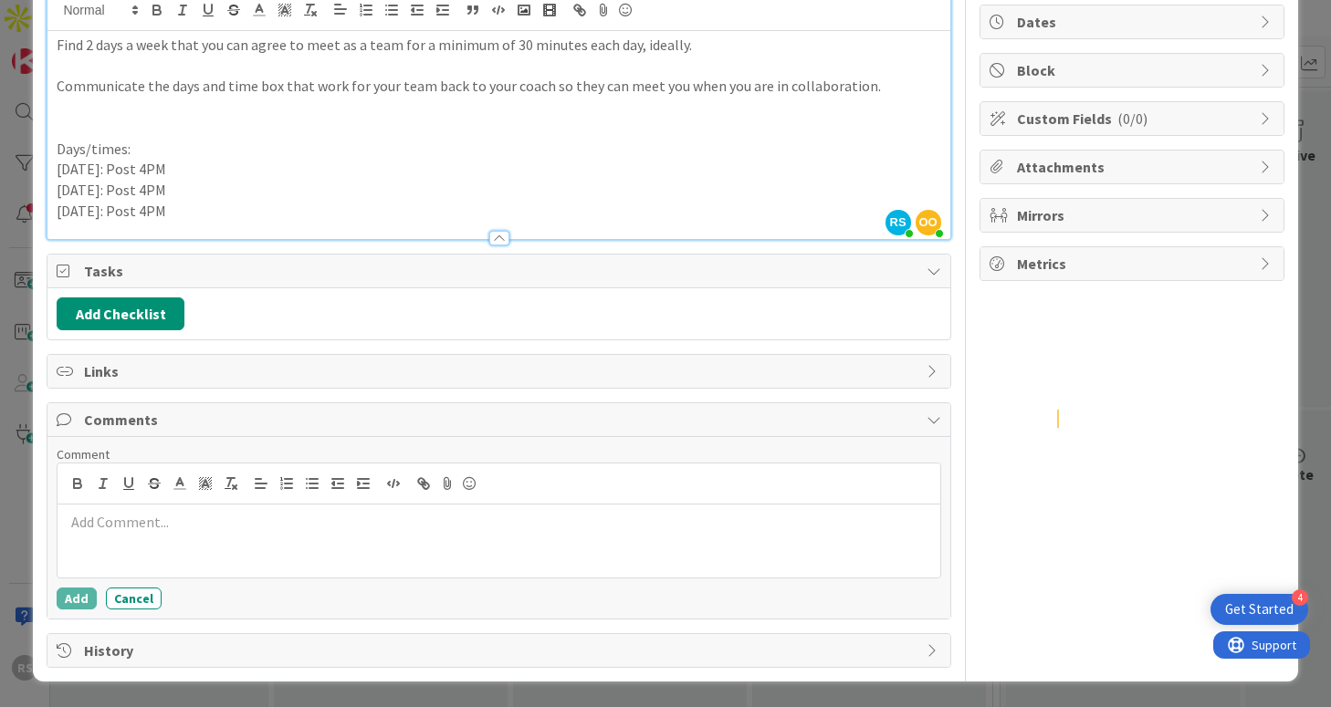
click at [295, 558] on div at bounding box center [499, 541] width 882 height 73
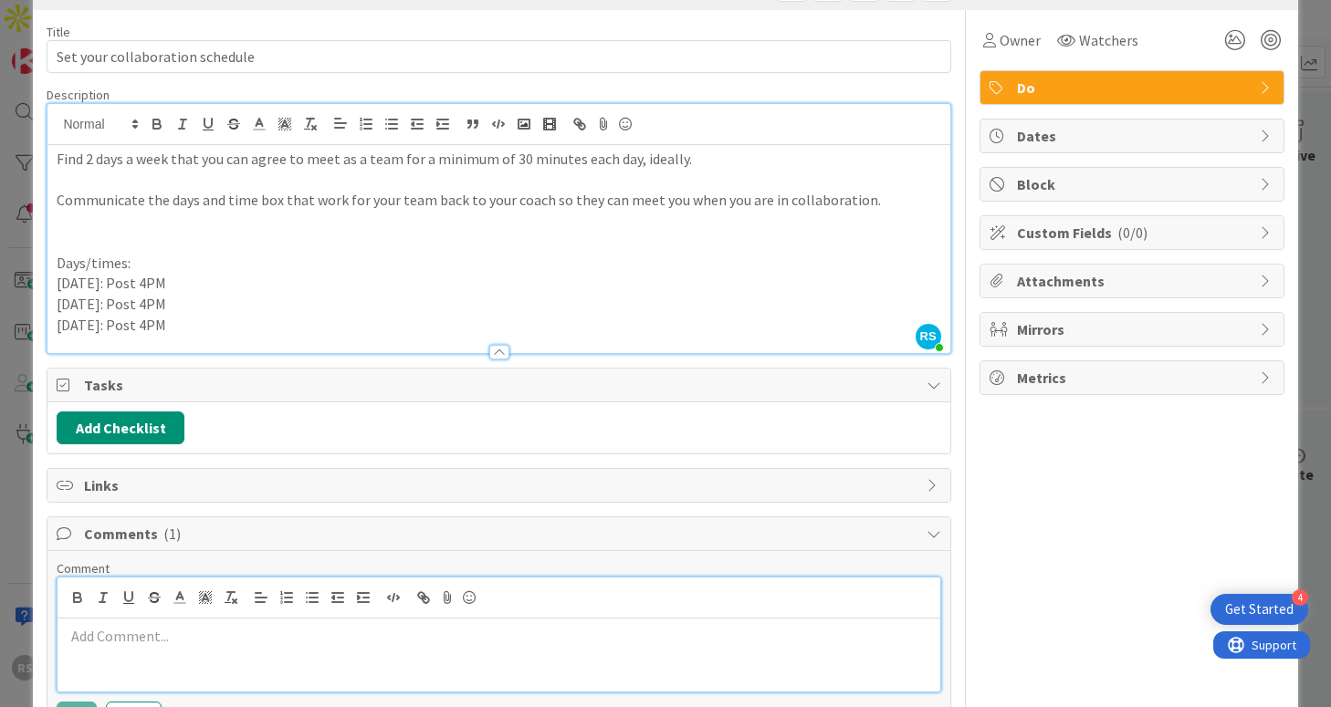
scroll to position [0, 0]
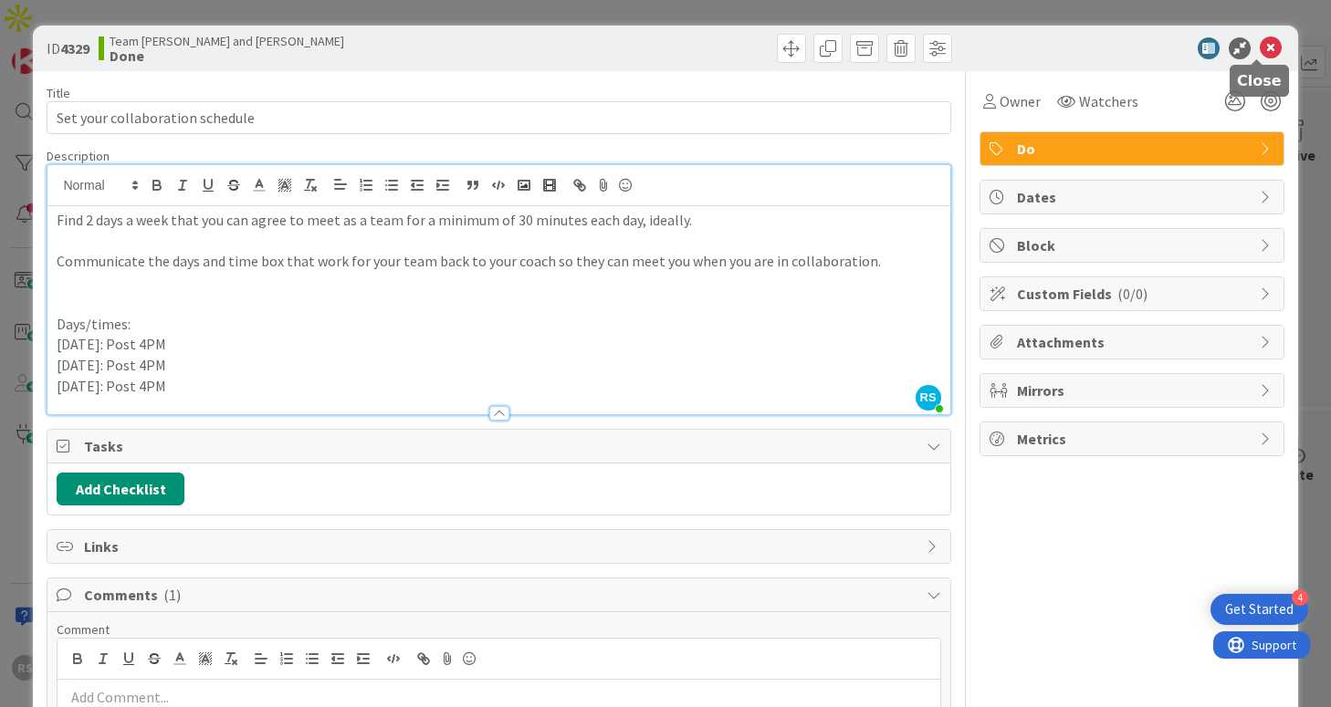
click at [1260, 51] on icon at bounding box center [1271, 48] width 22 height 22
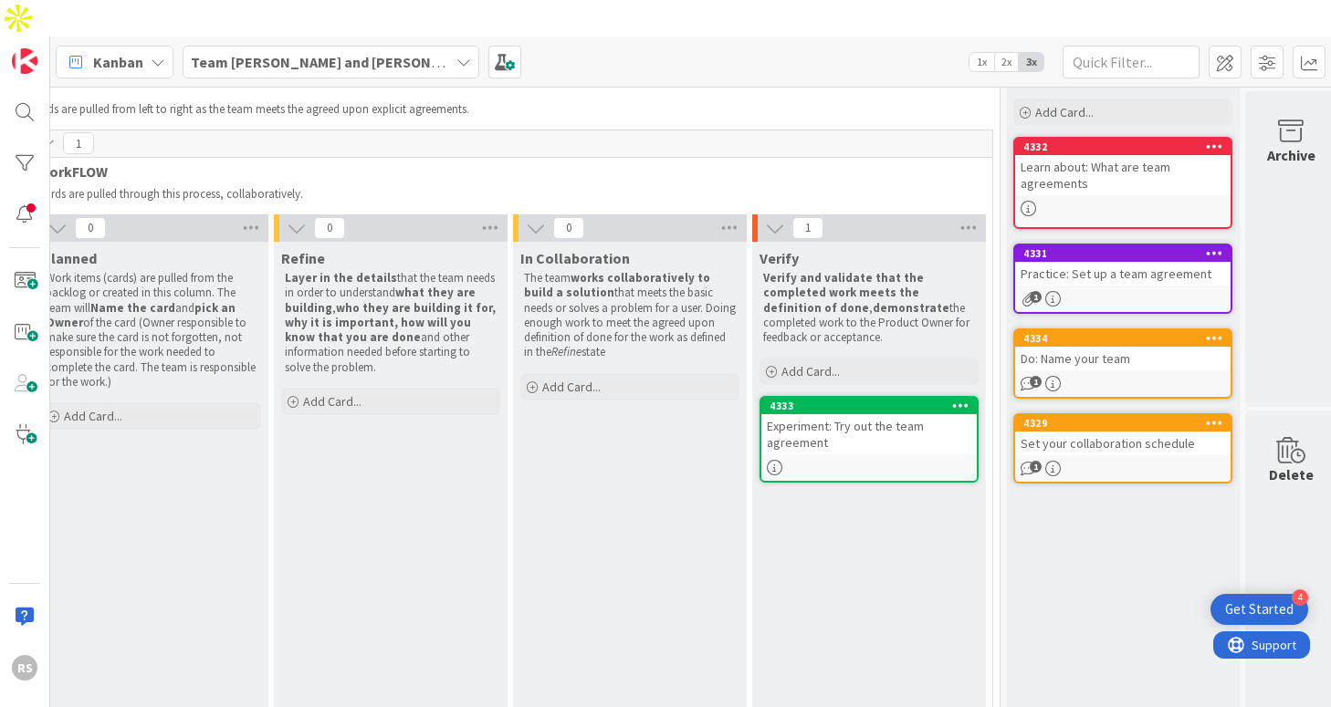
click at [1085, 461] on div "1" at bounding box center [1122, 469] width 215 height 16
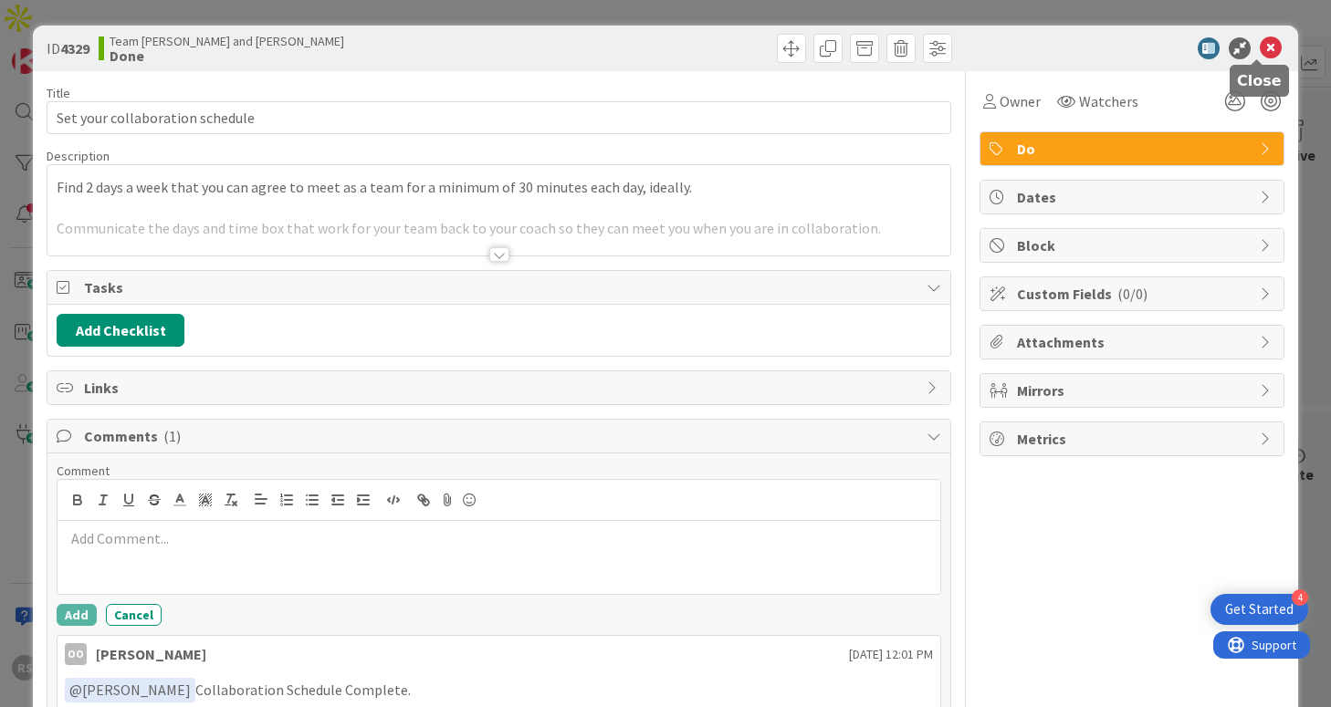
click at [1261, 47] on icon at bounding box center [1271, 48] width 22 height 22
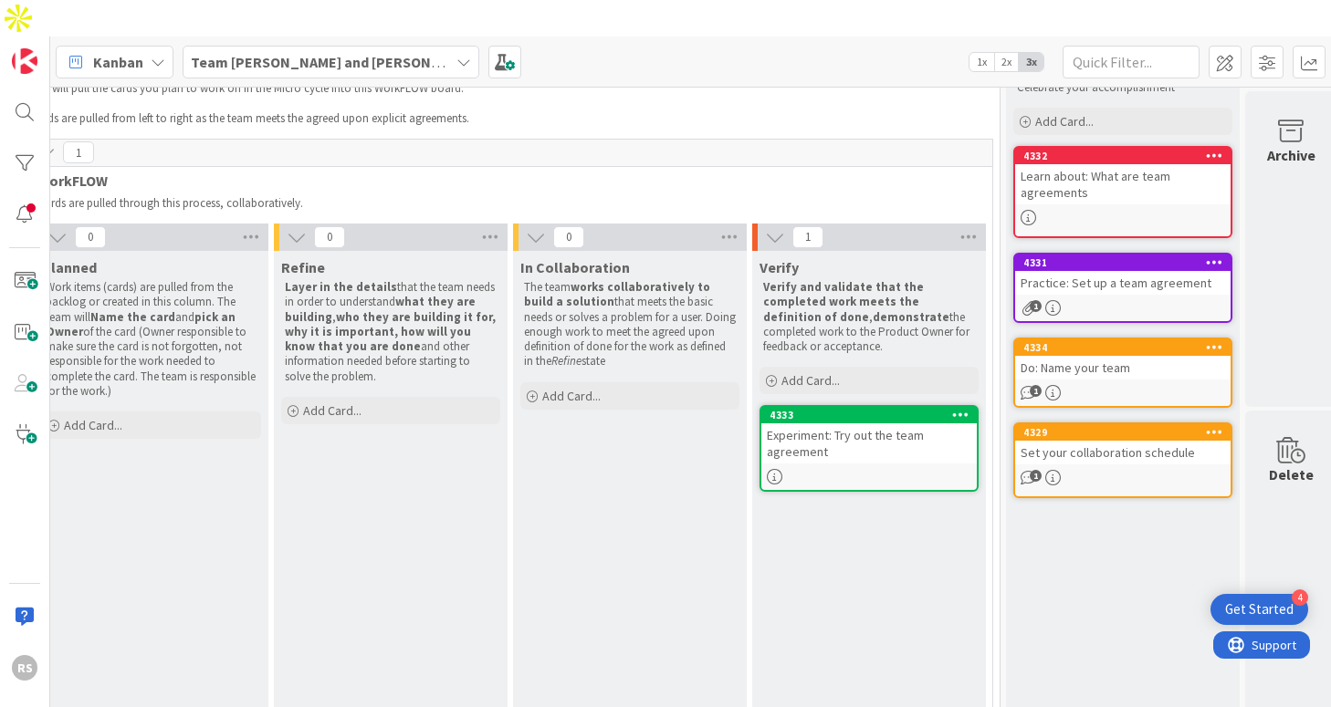
scroll to position [0, 515]
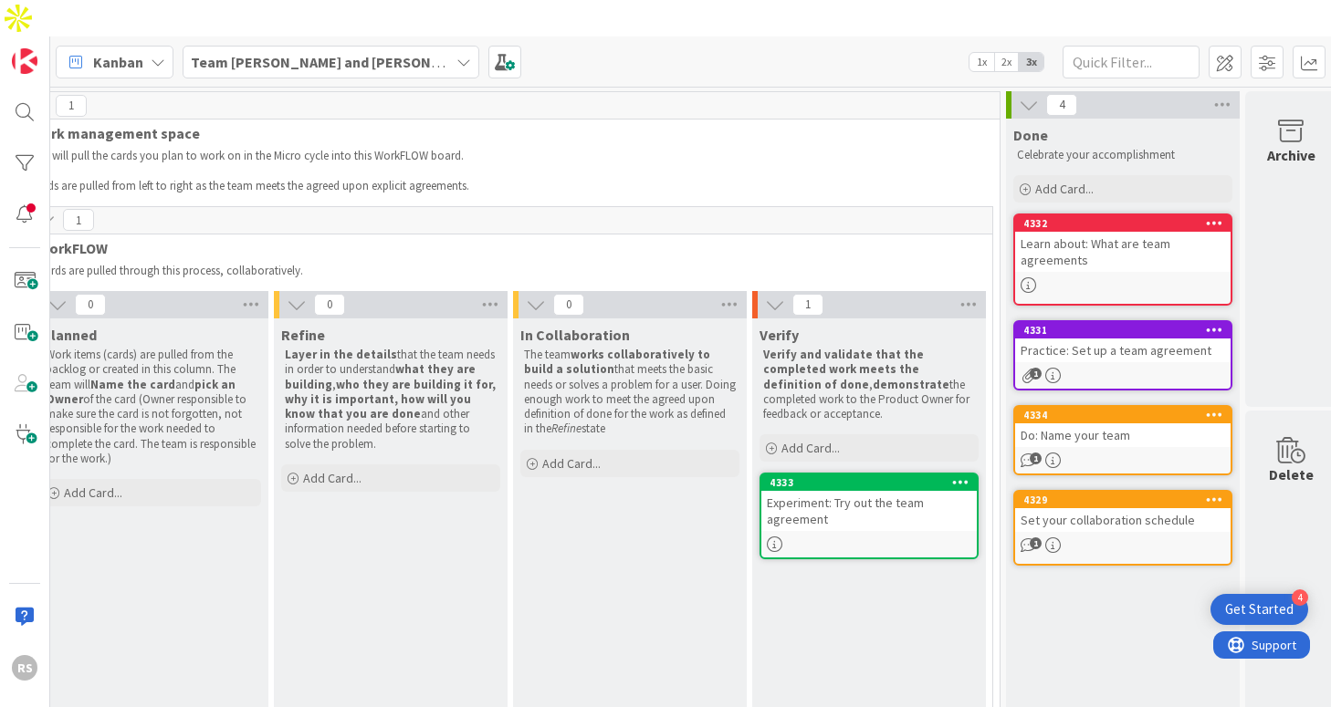
click at [1077, 424] on div "Do: Name your team" at bounding box center [1122, 436] width 215 height 24
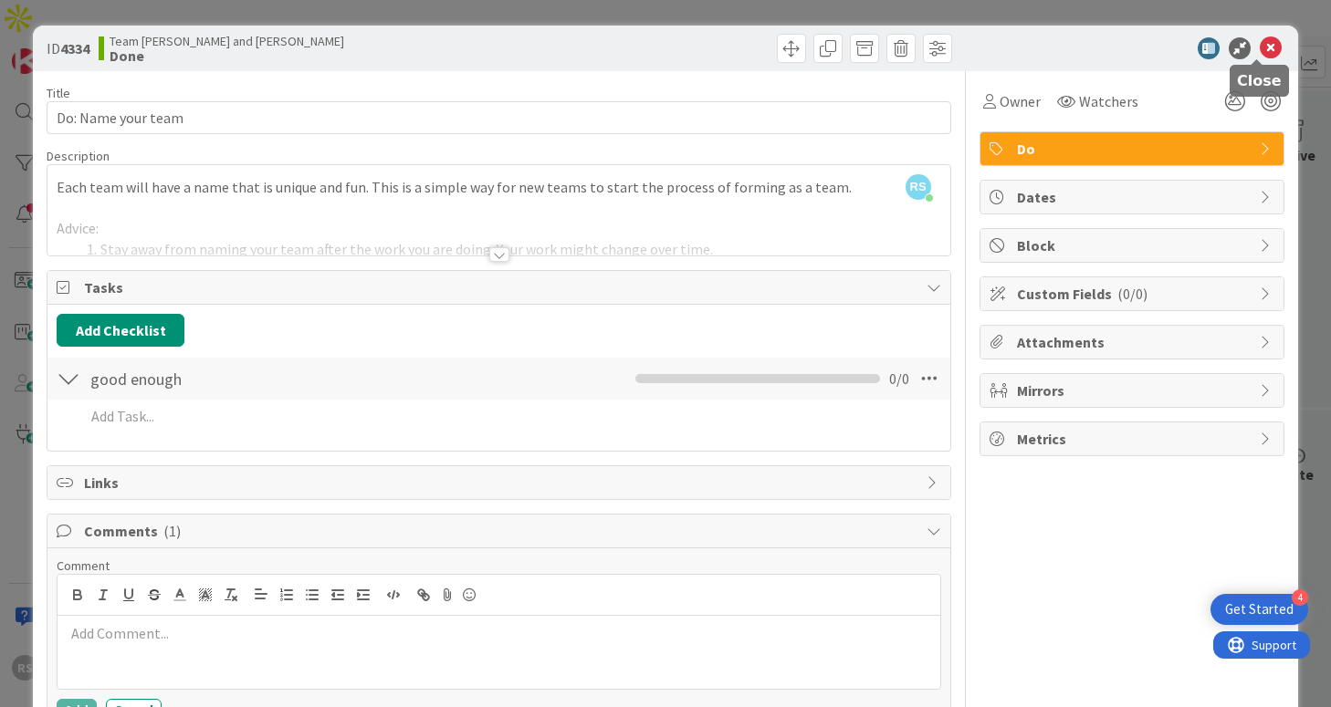
click at [1262, 51] on icon at bounding box center [1271, 48] width 22 height 22
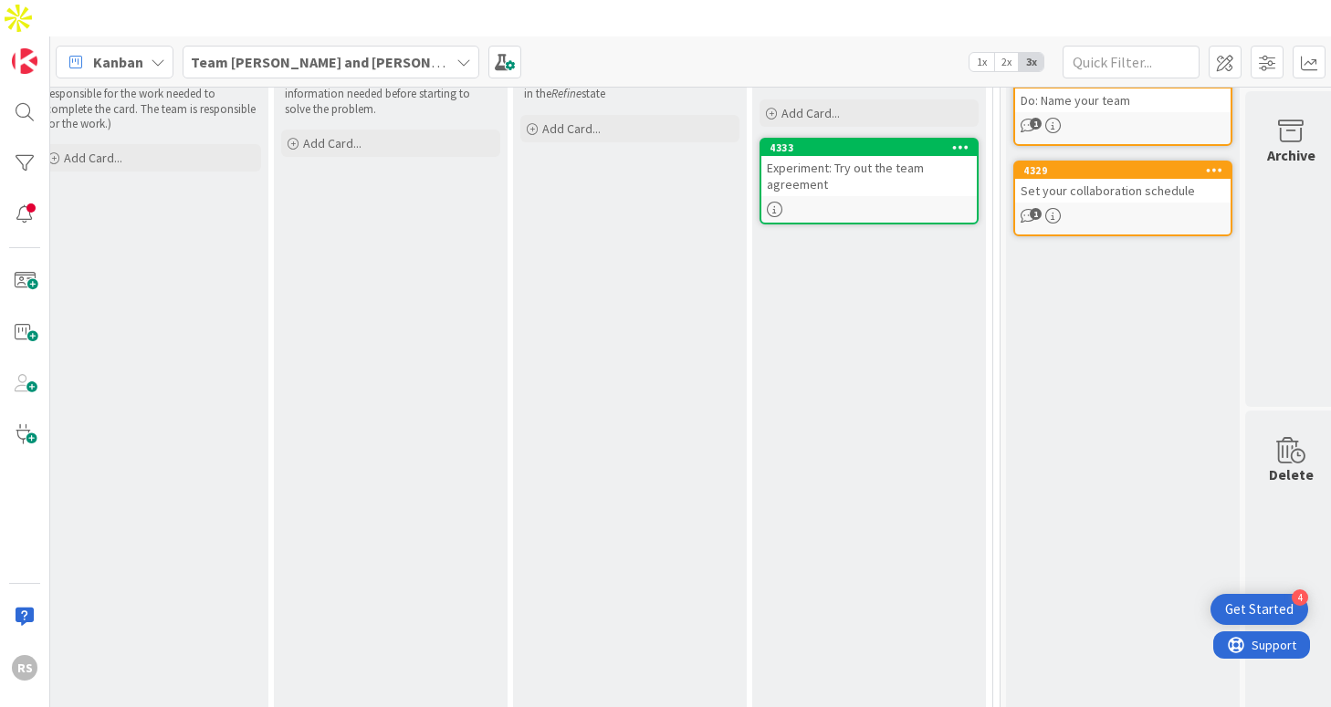
scroll to position [0, 515]
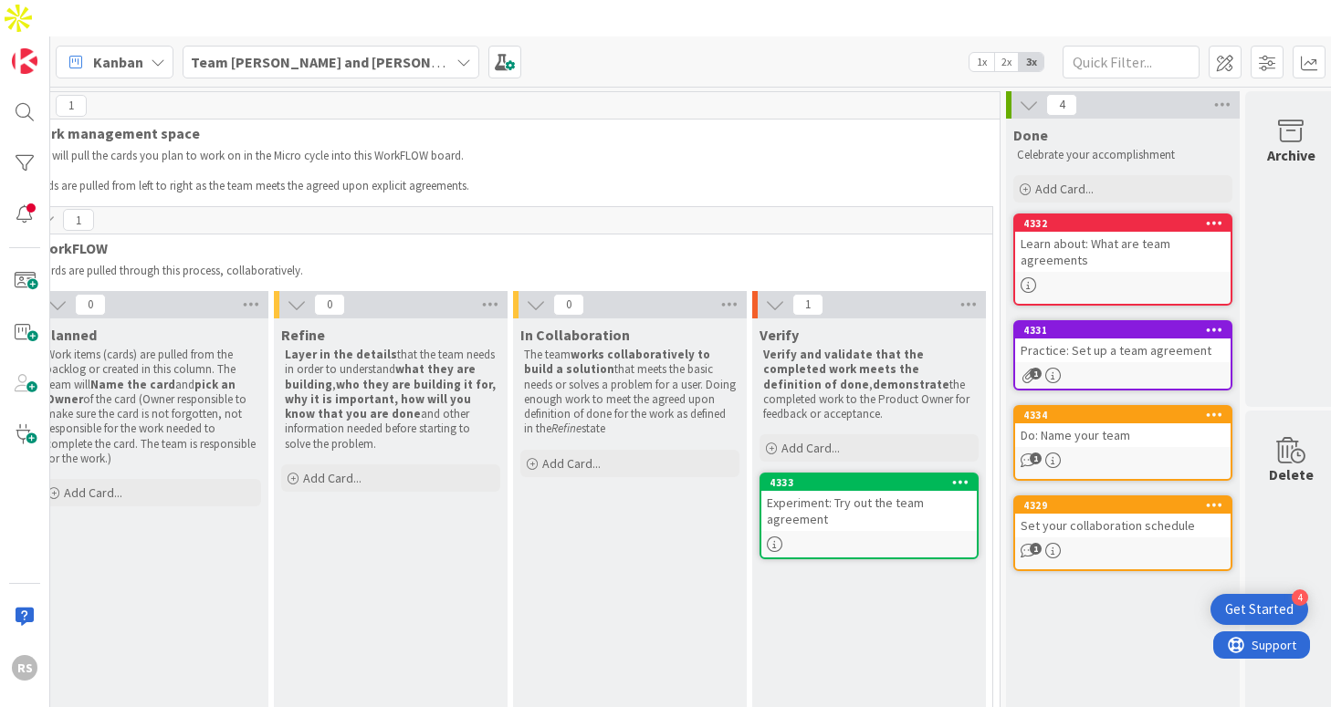
click at [852, 491] on div "Experiment: Try out the team agreement" at bounding box center [868, 511] width 215 height 40
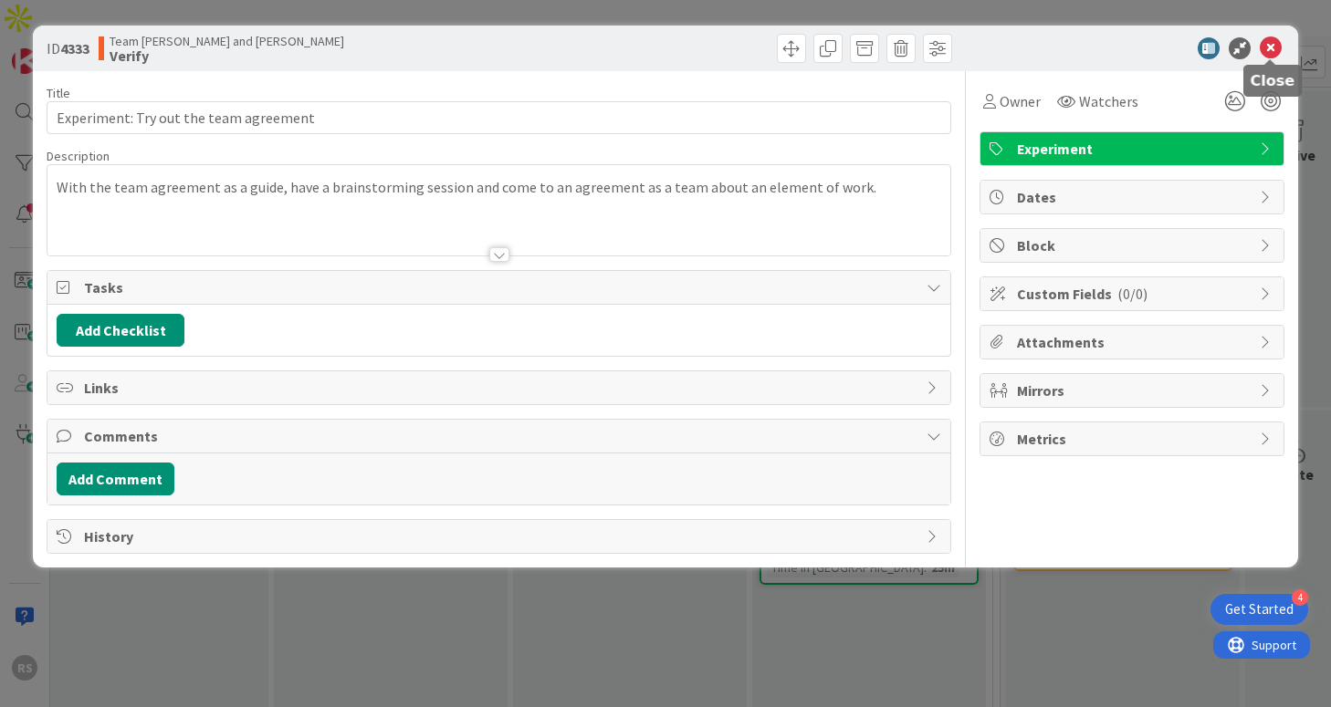
drag, startPoint x: 1273, startPoint y: 48, endPoint x: 1254, endPoint y: 53, distance: 19.7
click at [1273, 48] on icon at bounding box center [1271, 48] width 22 height 22
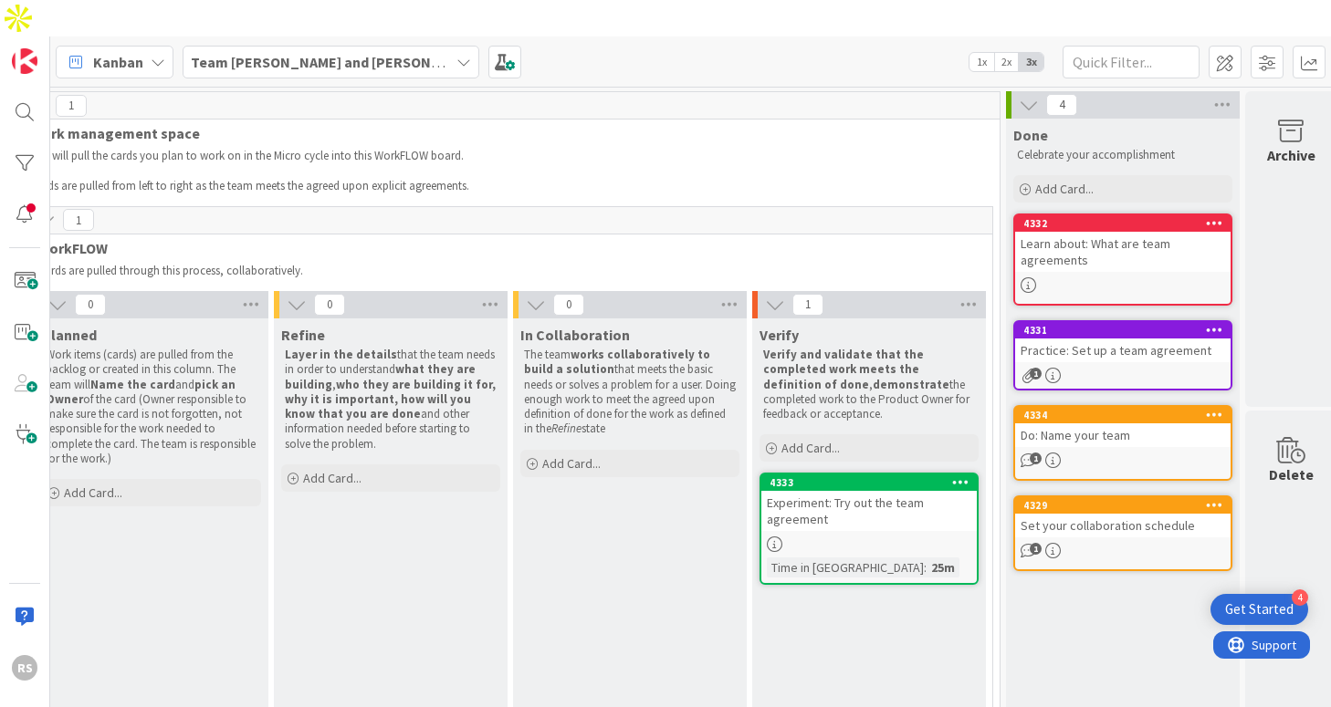
click at [317, 53] on b "Team [PERSON_NAME] and [PERSON_NAME]" at bounding box center [336, 62] width 291 height 18
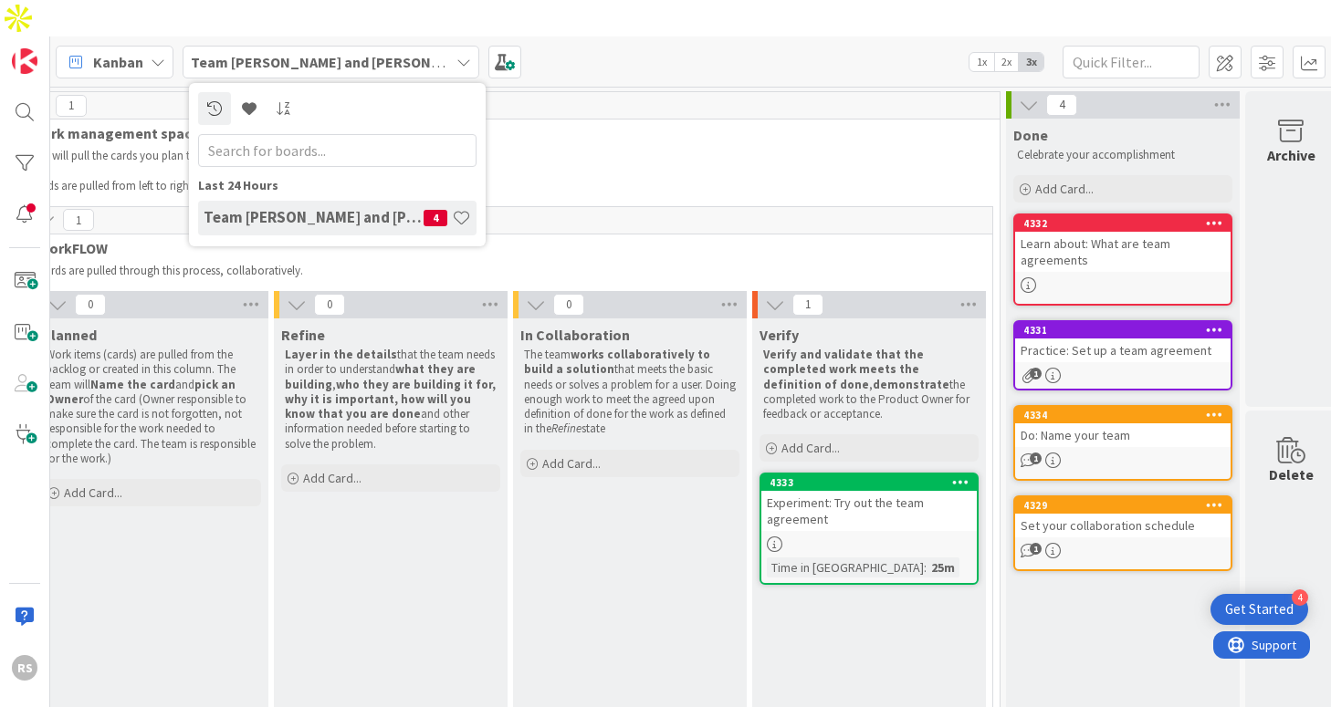
click at [514, 124] on span "Work management space" at bounding box center [503, 133] width 947 height 18
